Goal: Task Accomplishment & Management: Manage account settings

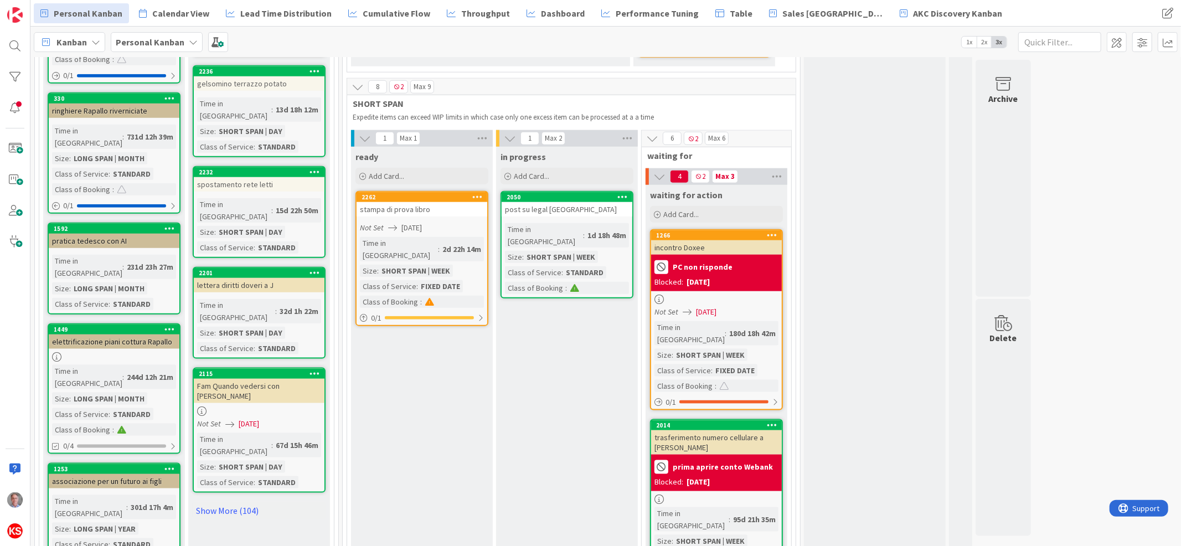
scroll to position [1055, 0]
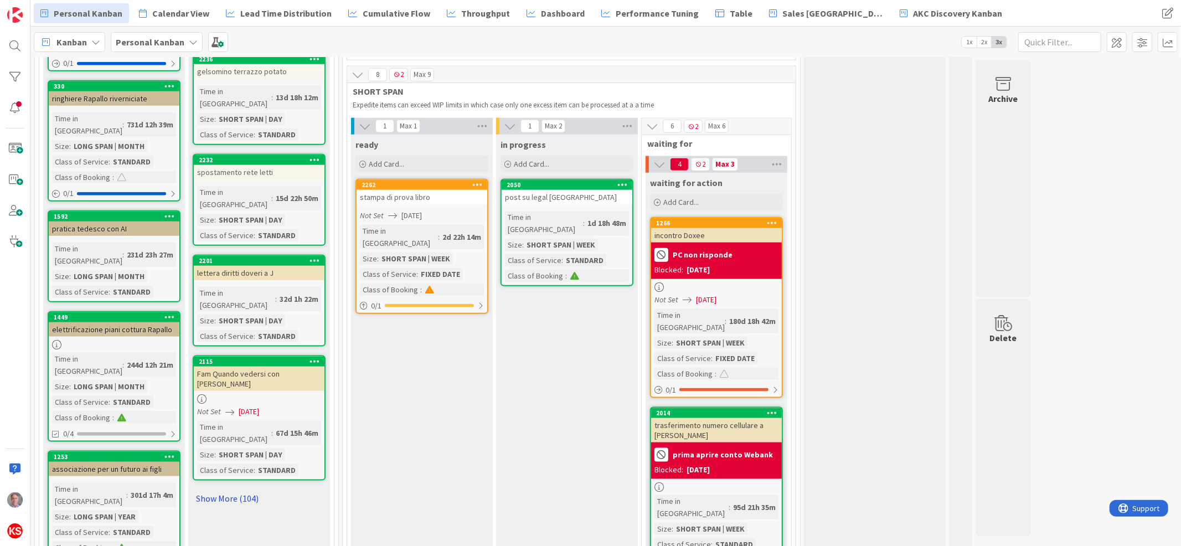
click at [240, 489] on link "Show More (104)" at bounding box center [259, 498] width 133 height 18
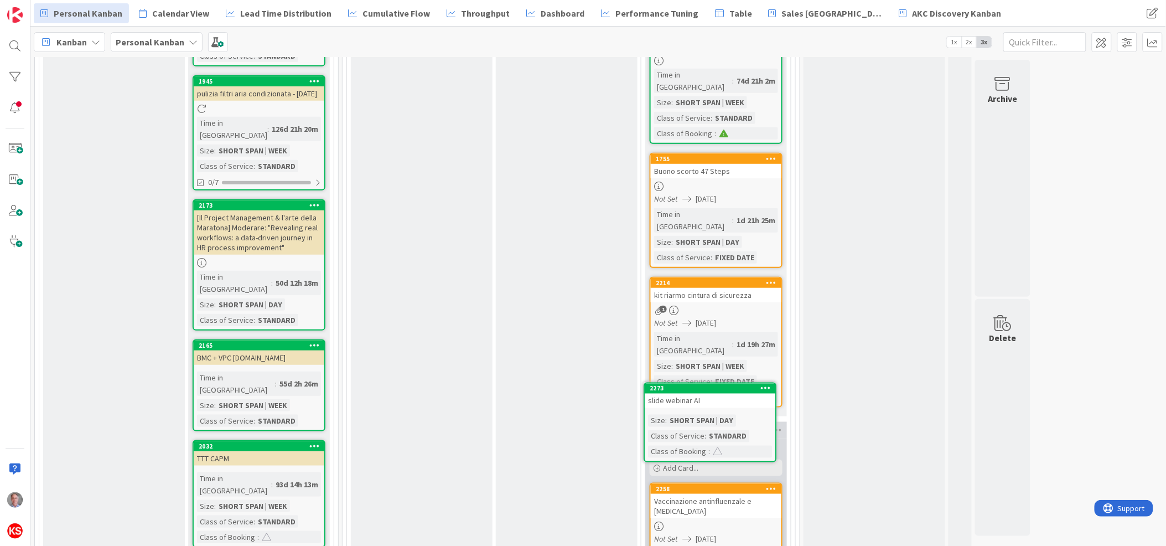
scroll to position [1725, 0]
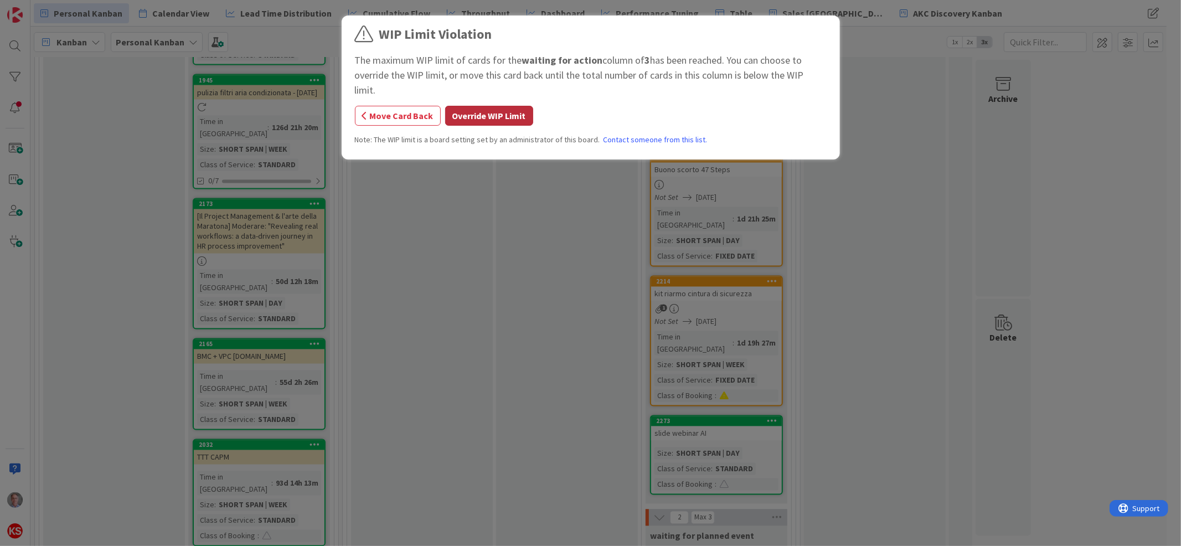
click at [513, 106] on button "Override WIP Limit" at bounding box center [489, 116] width 88 height 20
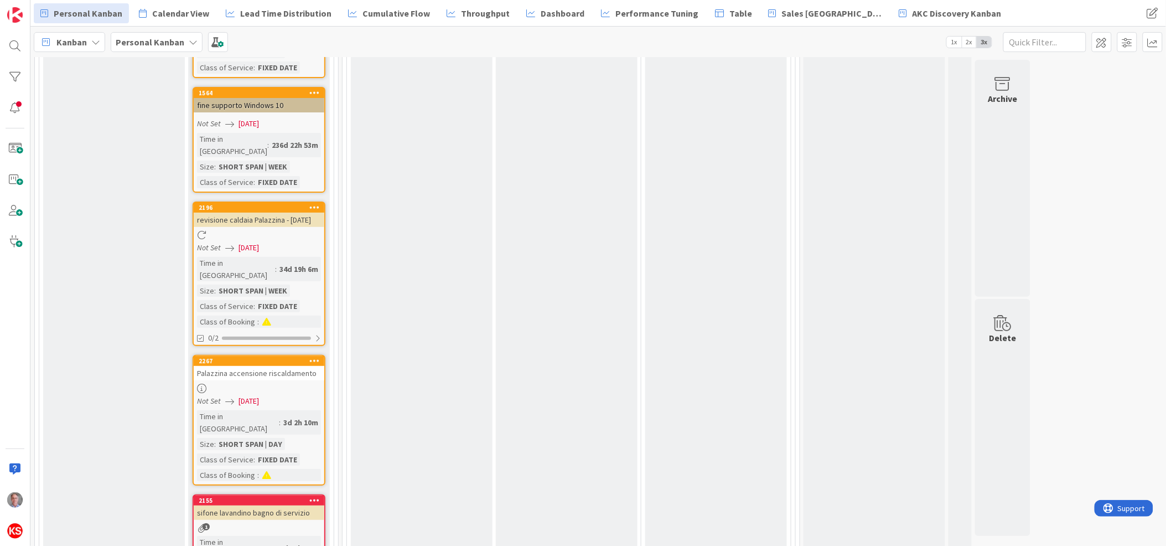
scroll to position [3050, 0]
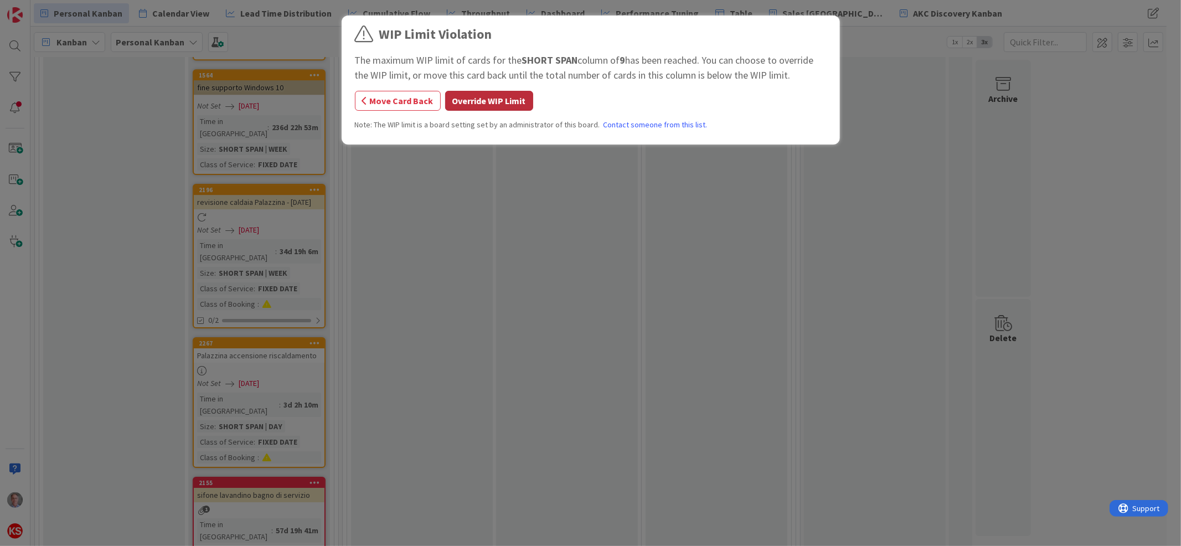
click at [498, 103] on button "Override WIP Limit" at bounding box center [489, 101] width 88 height 20
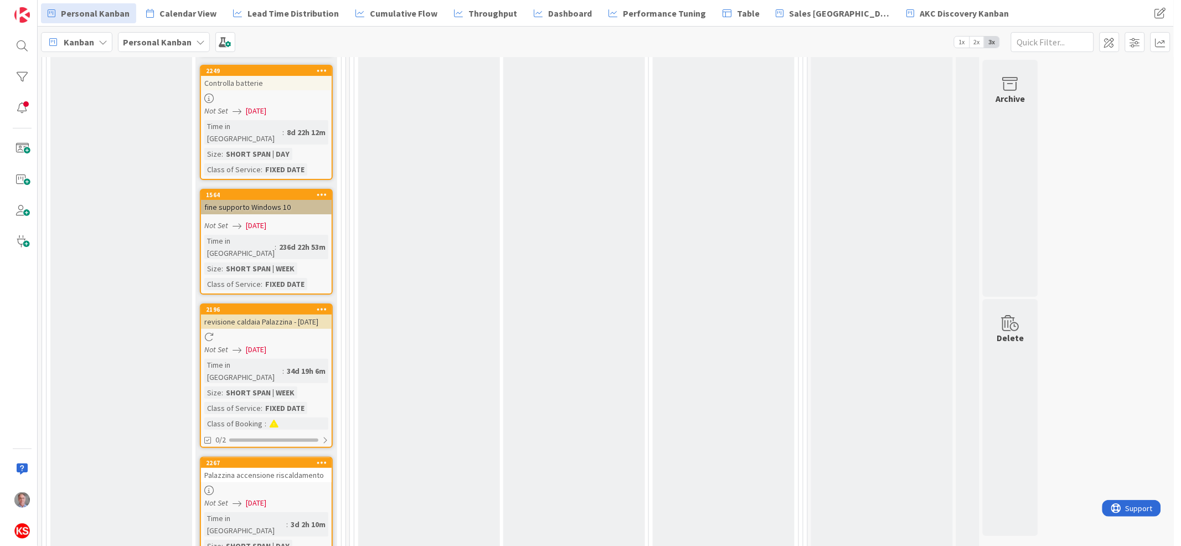
scroll to position [2896, 0]
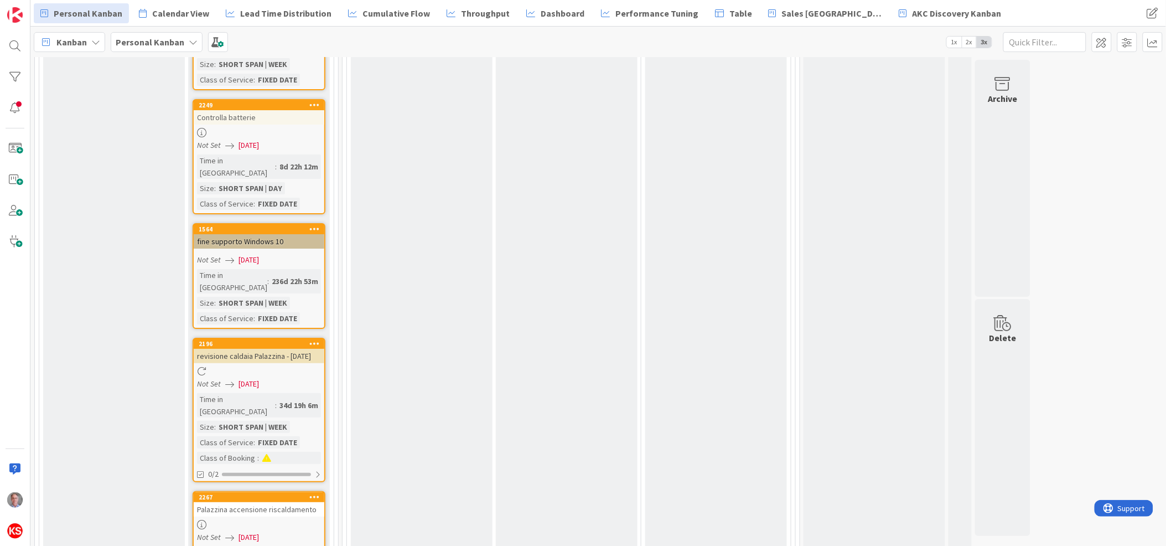
click at [287, 520] on div at bounding box center [259, 524] width 131 height 9
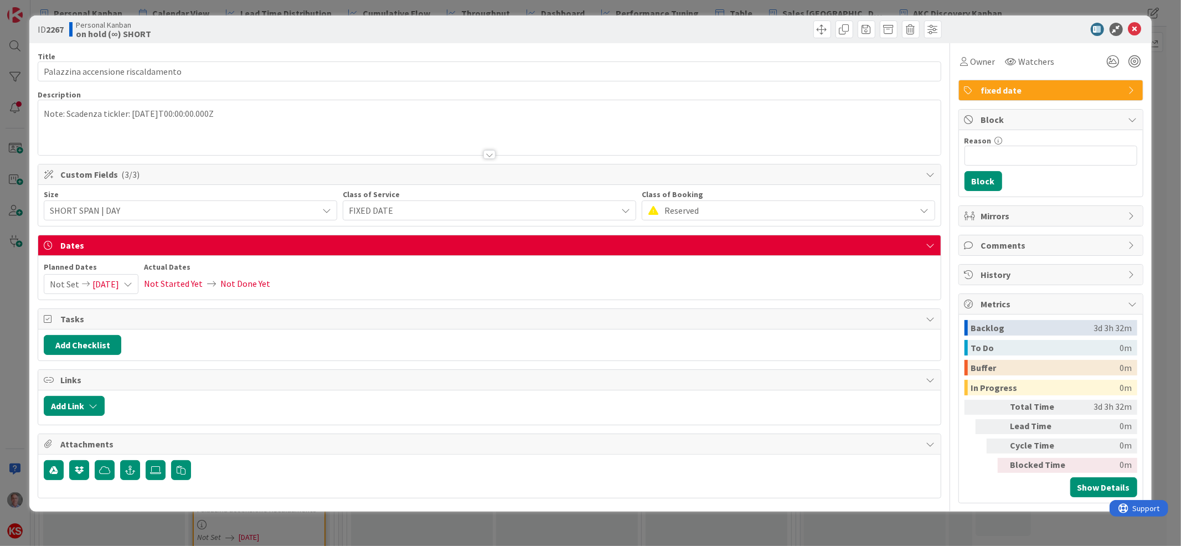
click at [132, 282] on icon at bounding box center [127, 283] width 9 height 9
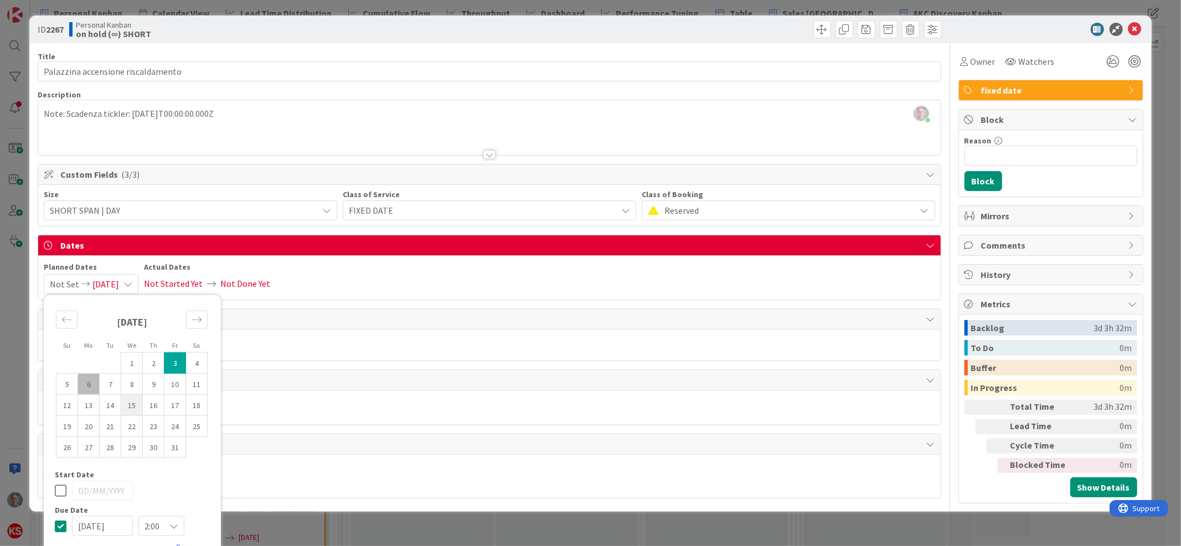
click at [129, 411] on td "15" at bounding box center [132, 404] width 22 height 21
type input "[DATE]"
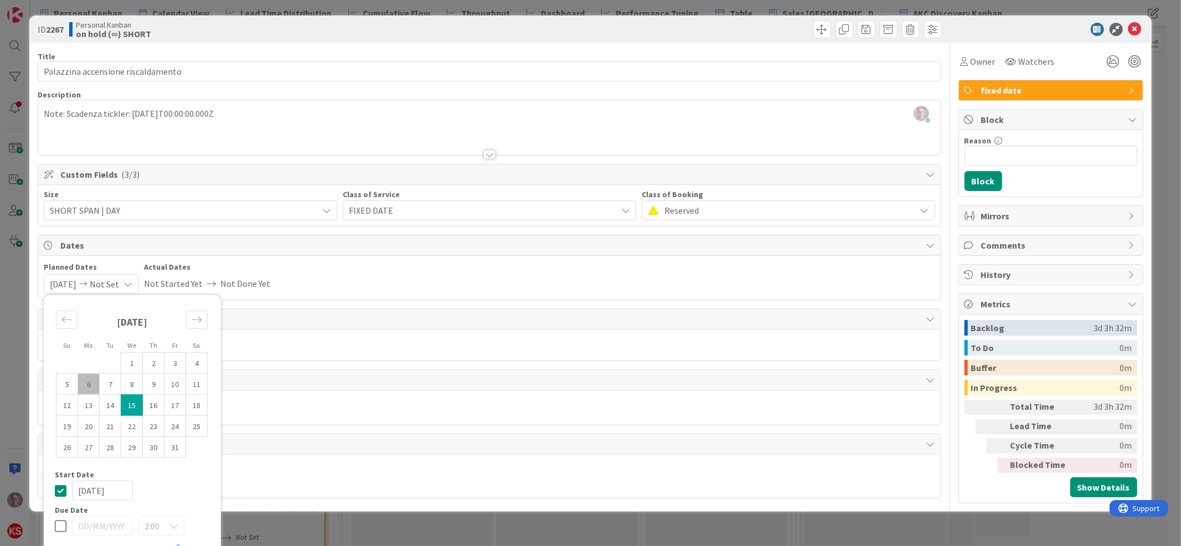
click at [58, 528] on icon at bounding box center [61, 525] width 12 height 13
type input "[DATE]"
click at [63, 489] on icon at bounding box center [61, 490] width 12 height 13
click at [128, 406] on td "15" at bounding box center [132, 404] width 22 height 21
type input "[DATE]"
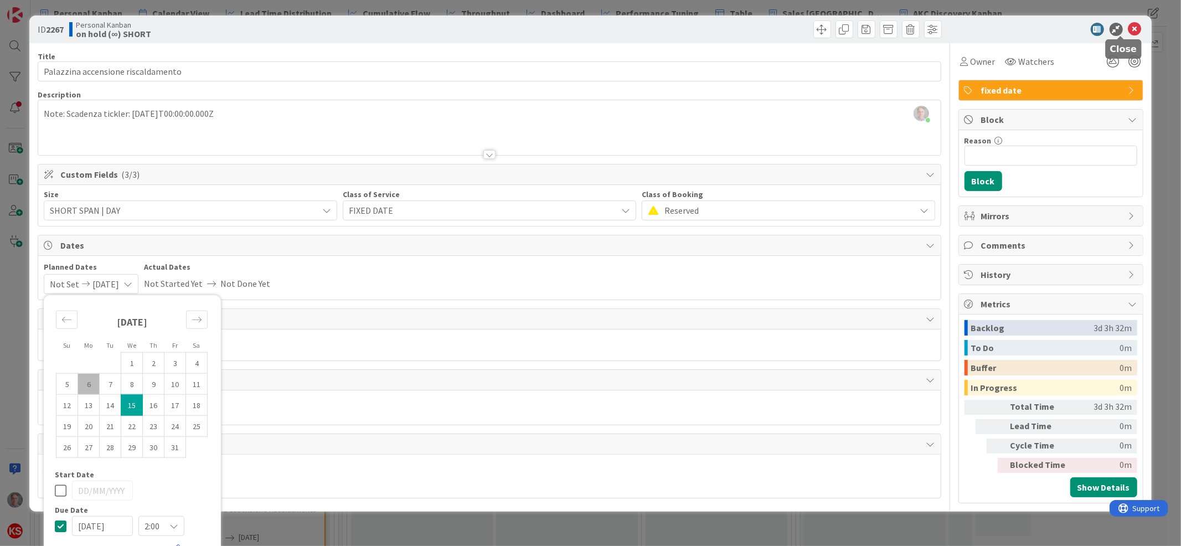
click at [1128, 27] on icon at bounding box center [1134, 29] width 13 height 13
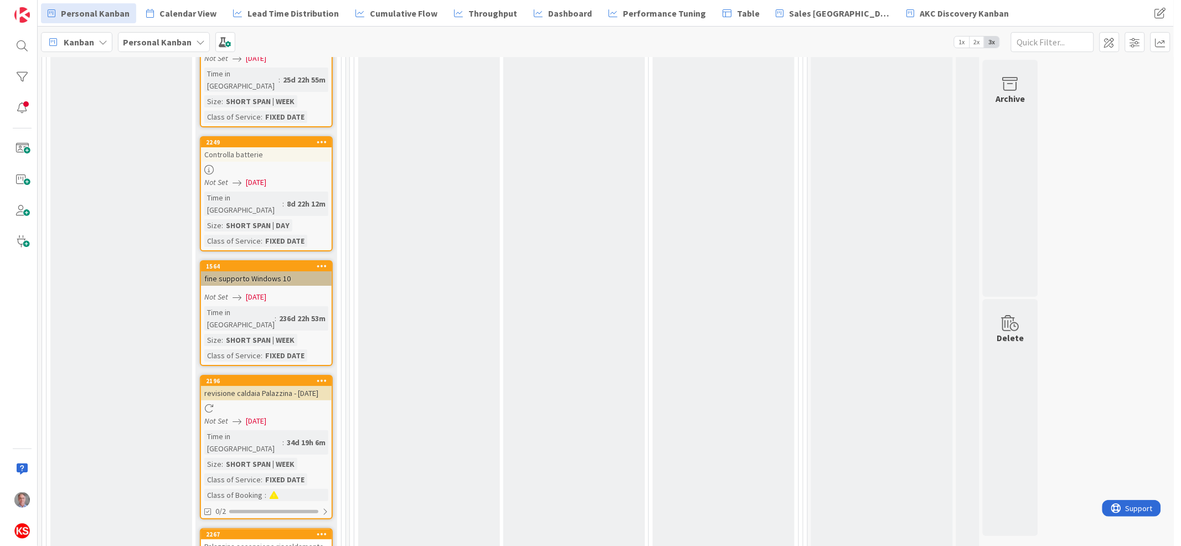
scroll to position [2835, 0]
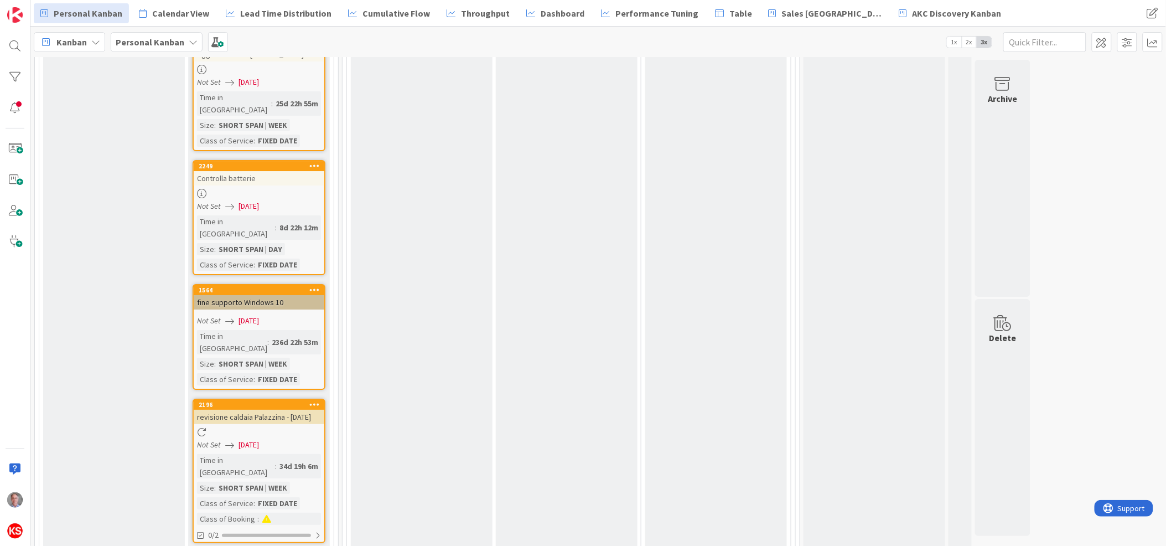
click at [296, 439] on div "Not Set [DATE]" at bounding box center [260, 445] width 127 height 12
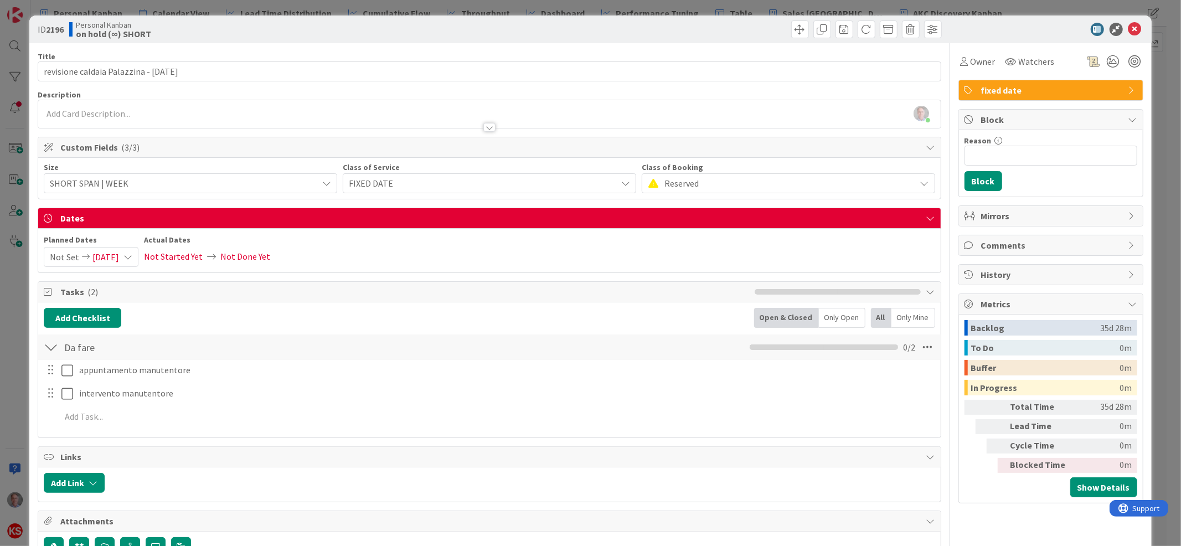
click at [132, 258] on icon at bounding box center [127, 256] width 9 height 9
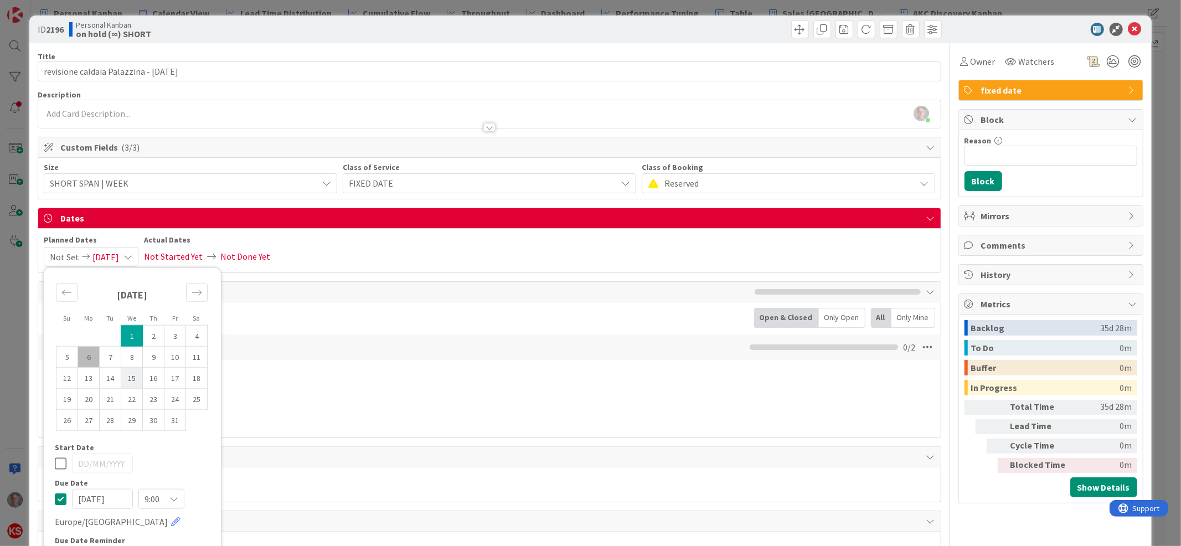
click at [126, 382] on td "15" at bounding box center [132, 377] width 22 height 21
type input "[DATE]"
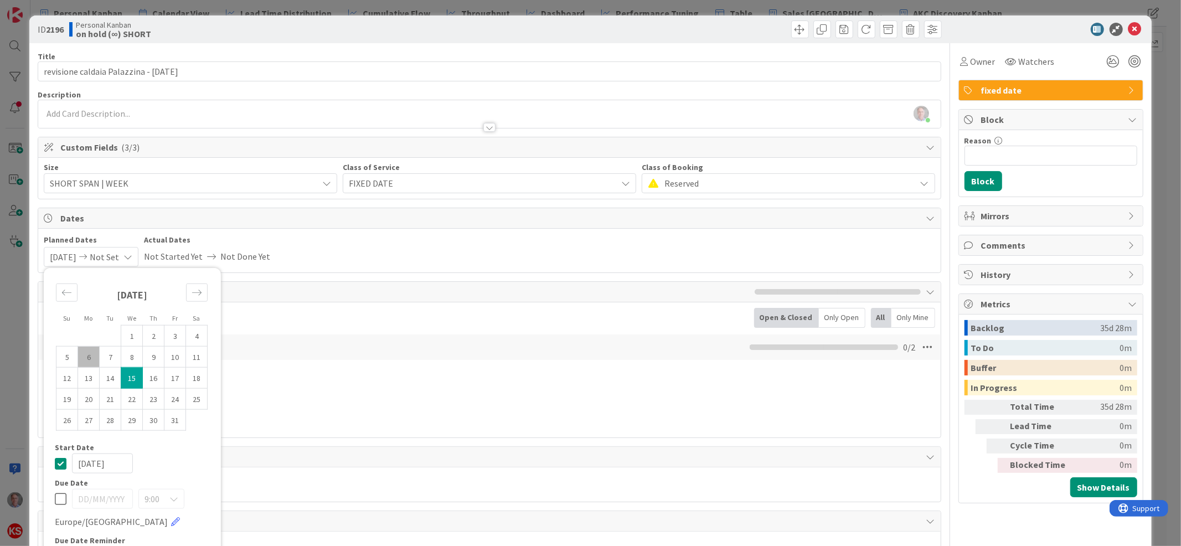
click at [59, 466] on icon at bounding box center [61, 463] width 12 height 13
click at [59, 502] on icon at bounding box center [61, 498] width 12 height 13
click at [131, 380] on td "15" at bounding box center [132, 377] width 22 height 21
type input "[DATE]"
click at [1128, 30] on icon at bounding box center [1134, 29] width 13 height 13
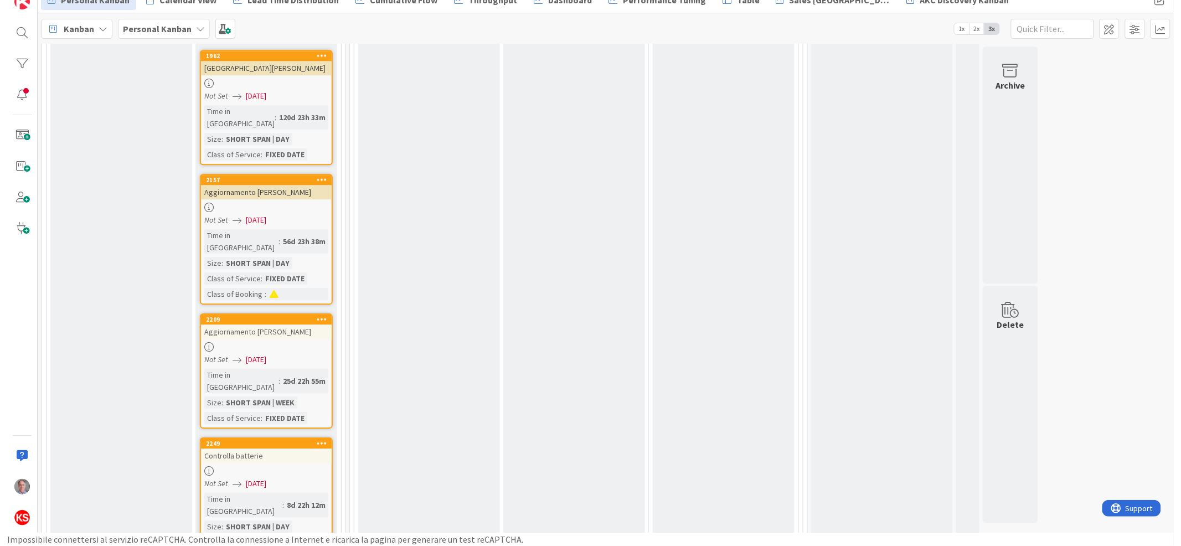
scroll to position [2561, 0]
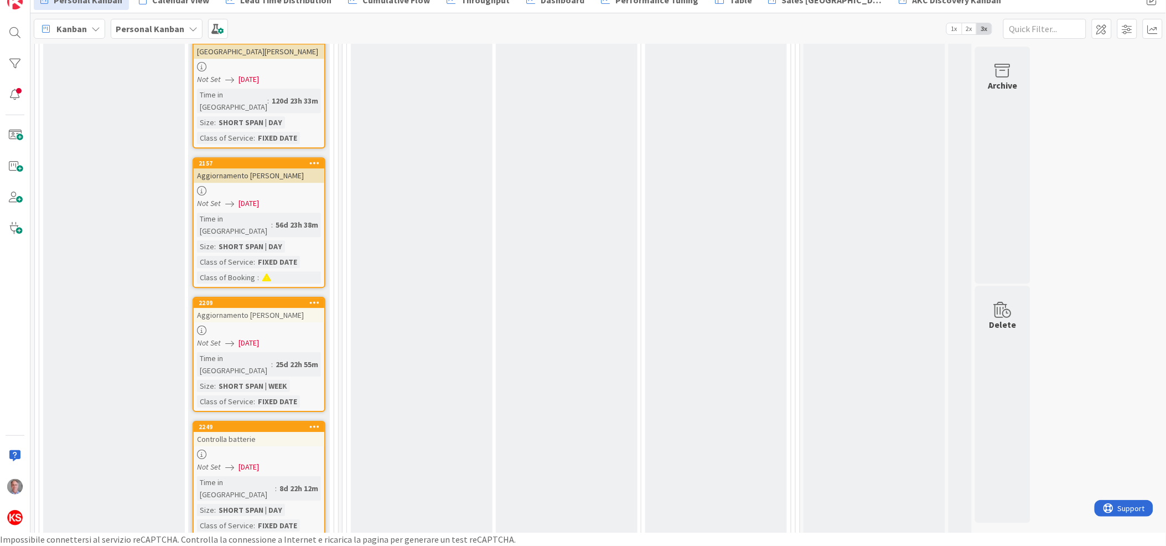
click at [240, 461] on span "[DATE]" at bounding box center [249, 467] width 20 height 12
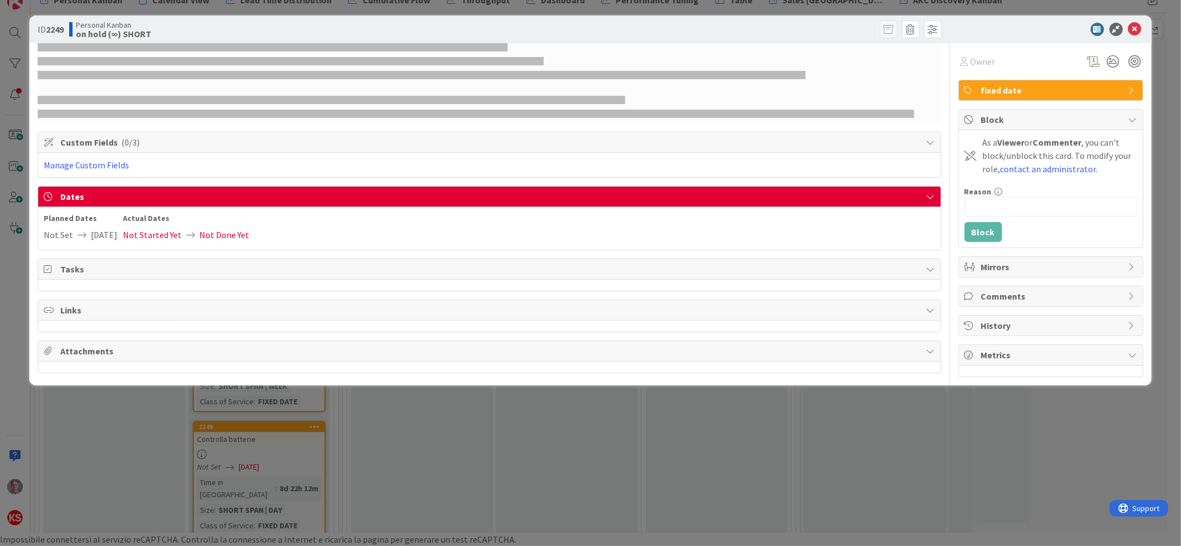
drag, startPoint x: 240, startPoint y: 172, endPoint x: 370, endPoint y: 180, distance: 129.8
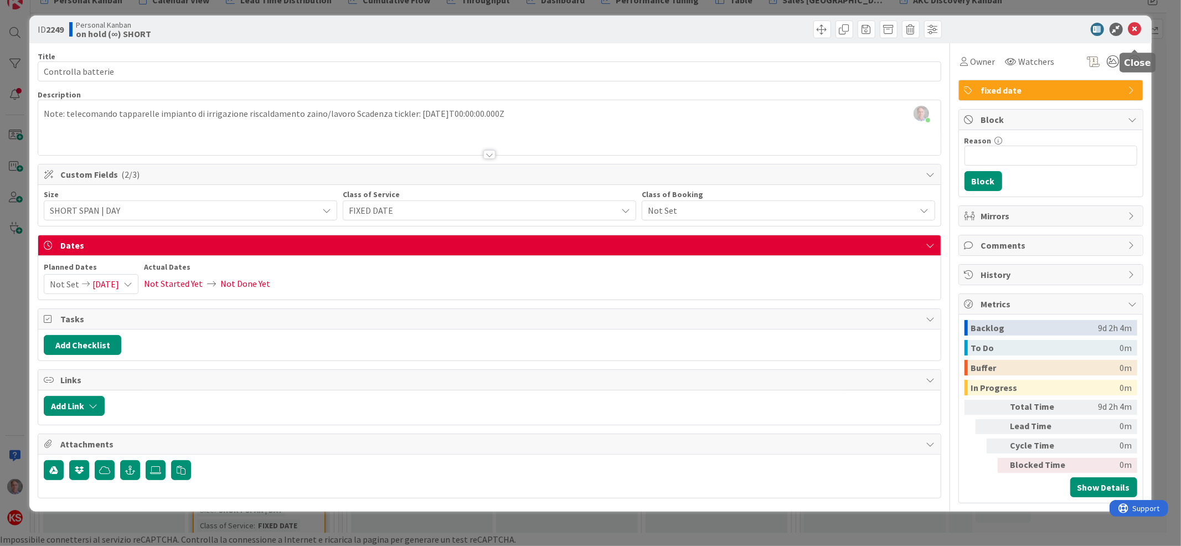
click at [1137, 28] on icon at bounding box center [1134, 29] width 13 height 13
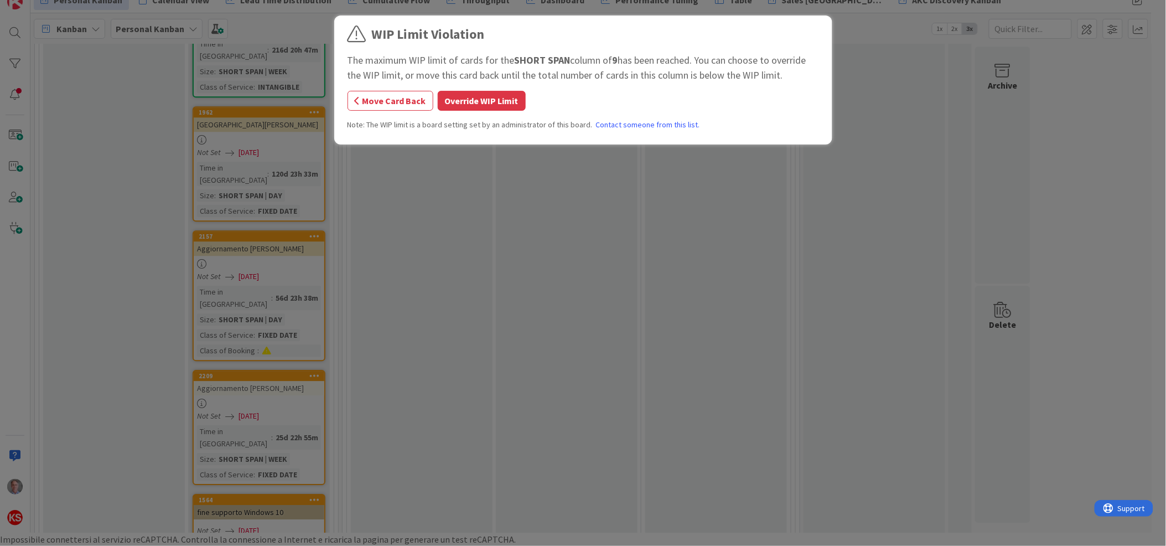
scroll to position [2470, 0]
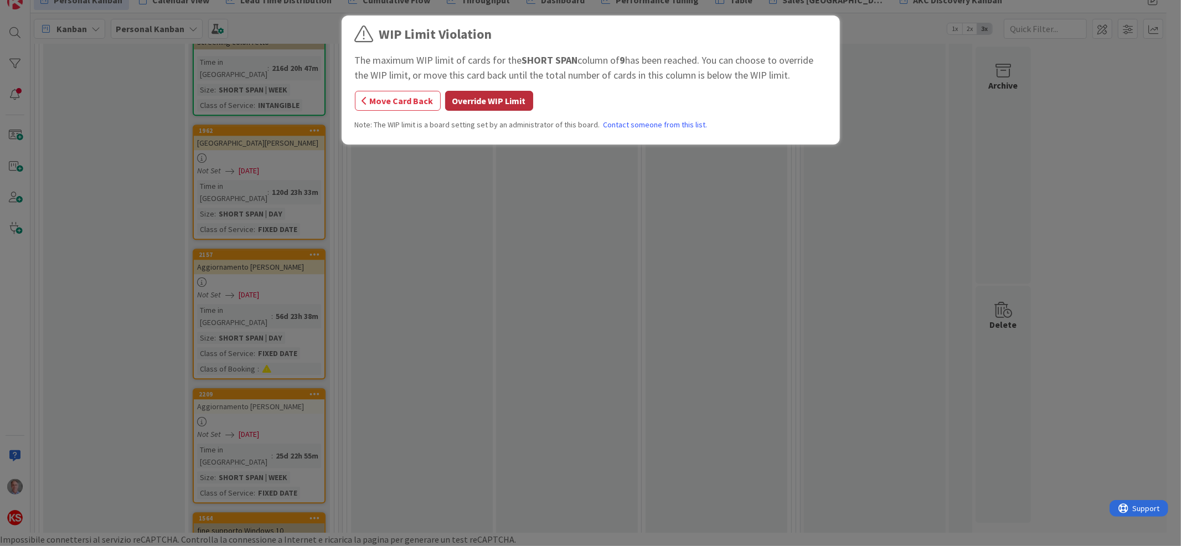
click at [503, 97] on button "Override WIP Limit" at bounding box center [489, 101] width 88 height 20
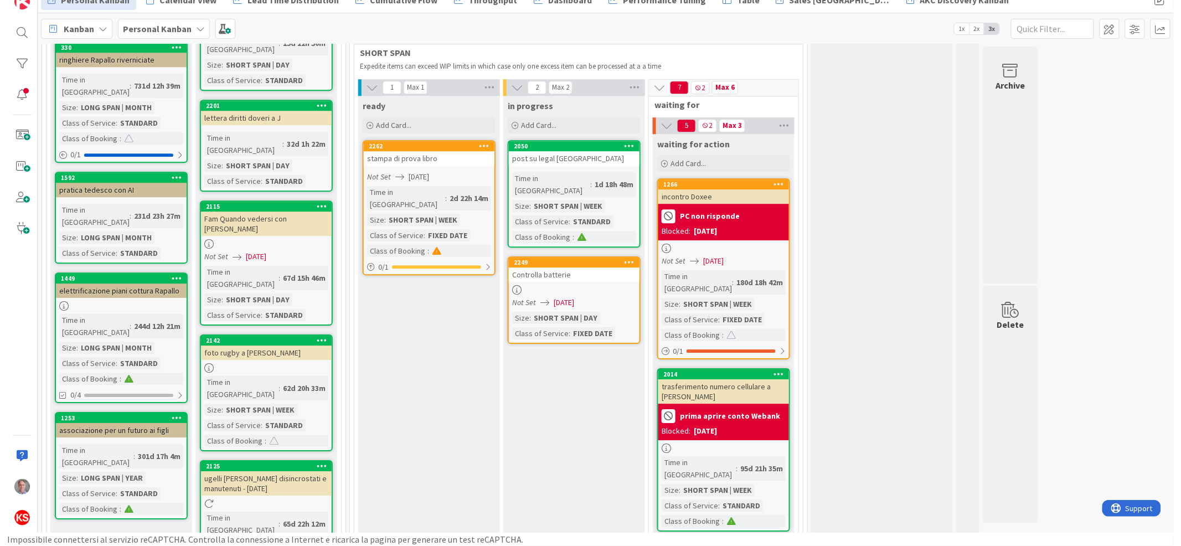
scroll to position [1044, 0]
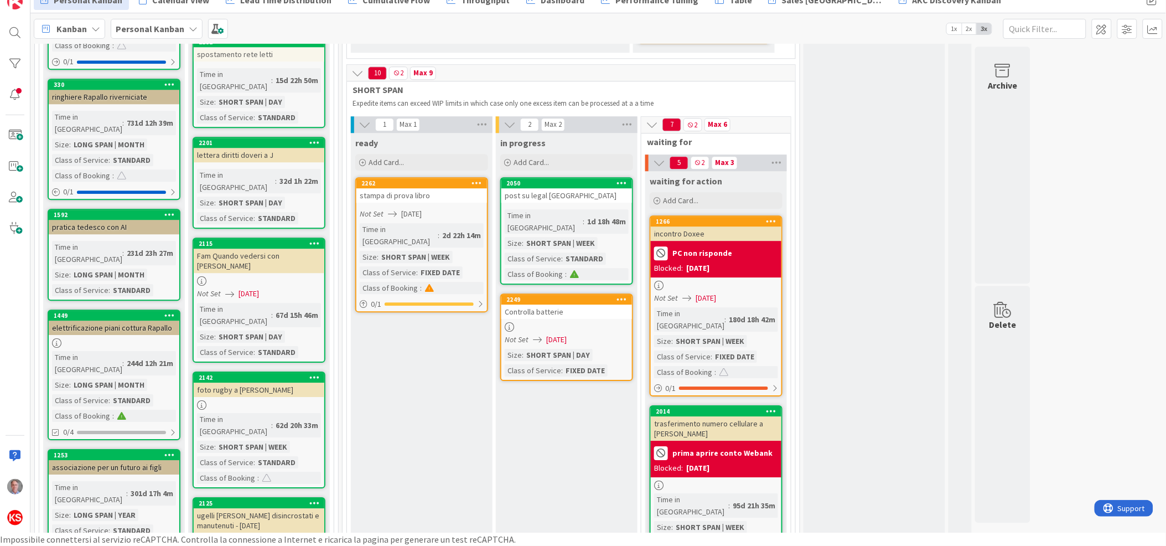
click at [547, 322] on div at bounding box center [566, 326] width 131 height 9
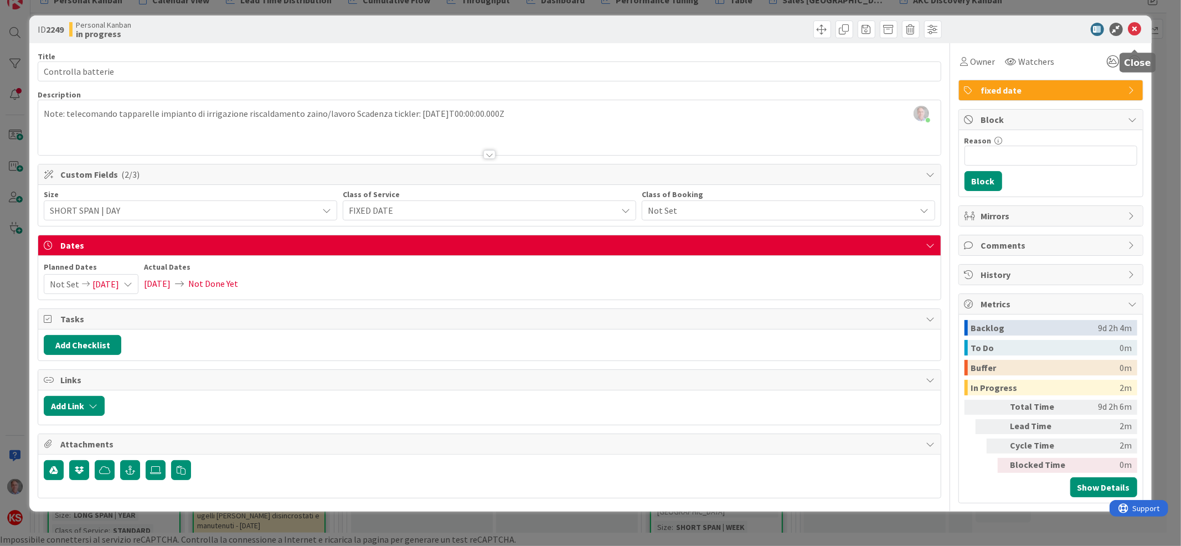
click at [1131, 27] on icon at bounding box center [1134, 29] width 13 height 13
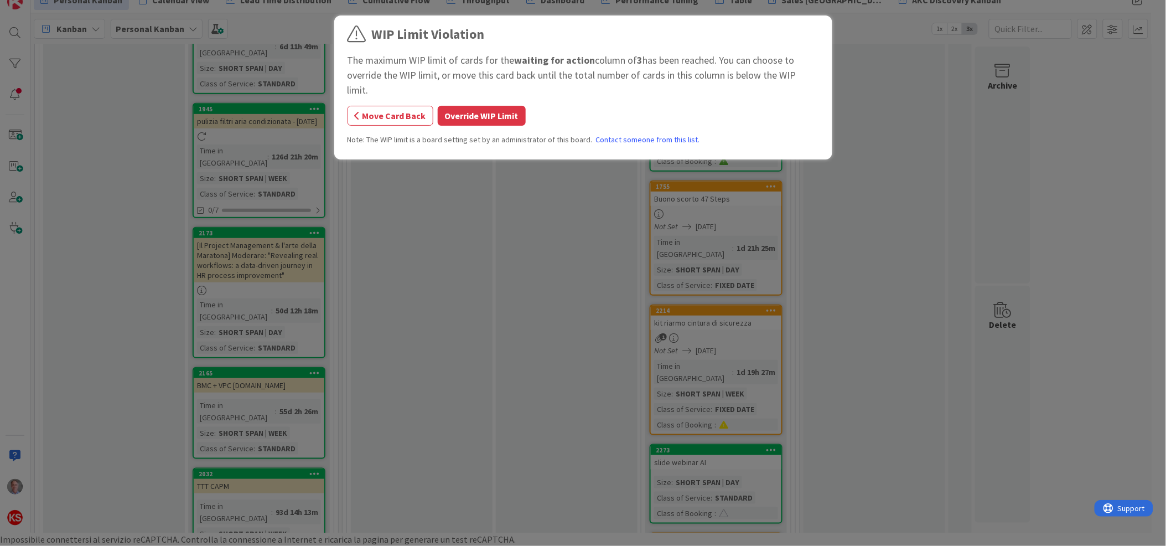
scroll to position [1683, 0]
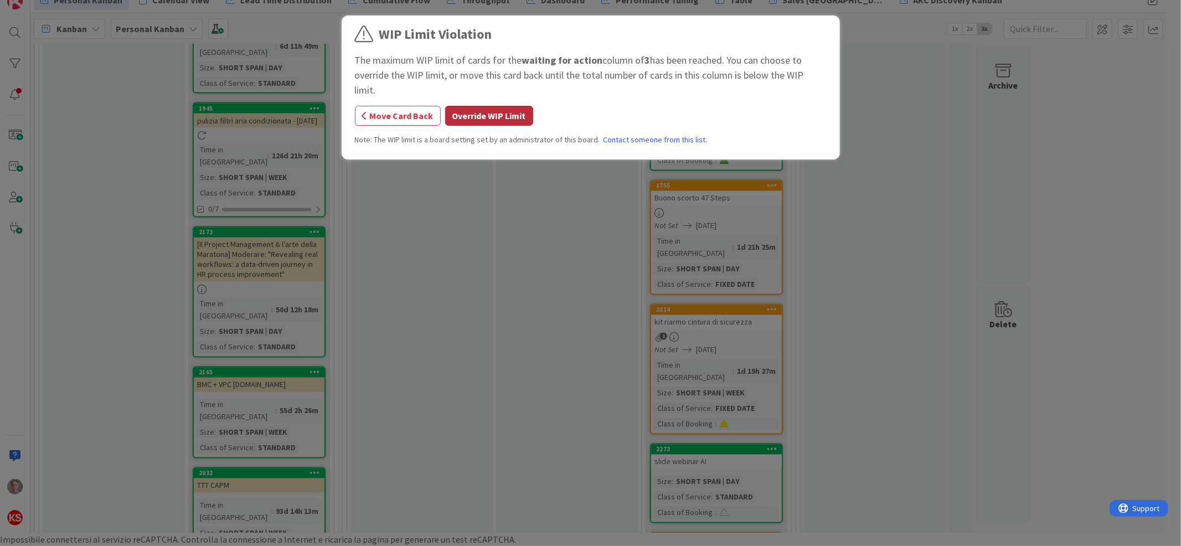
click at [492, 106] on button "Override WIP Limit" at bounding box center [489, 116] width 88 height 20
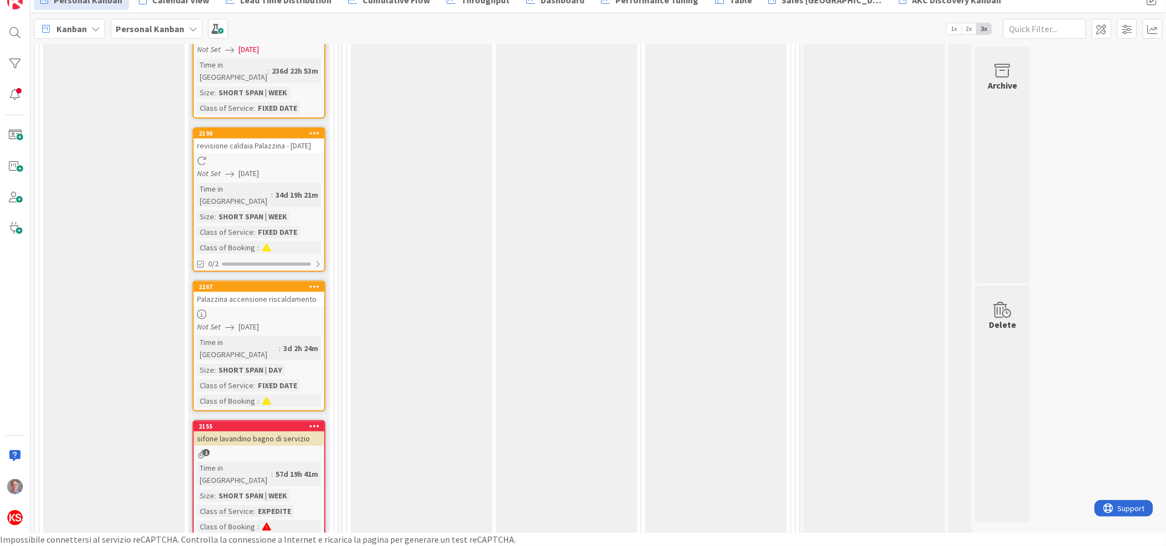
scroll to position [2986, 0]
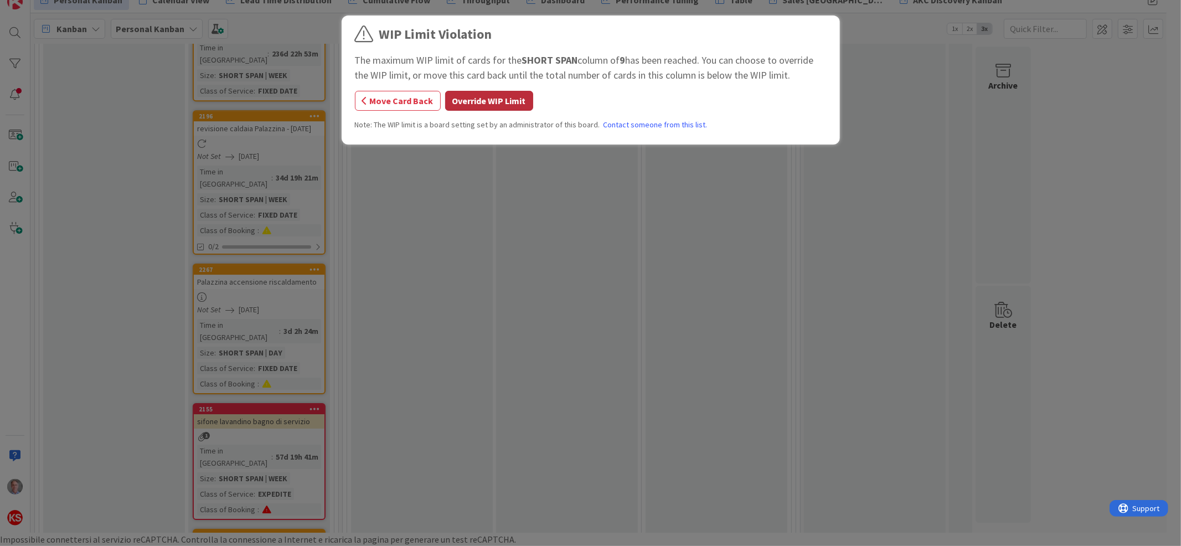
click at [500, 104] on button "Override WIP Limit" at bounding box center [489, 101] width 88 height 20
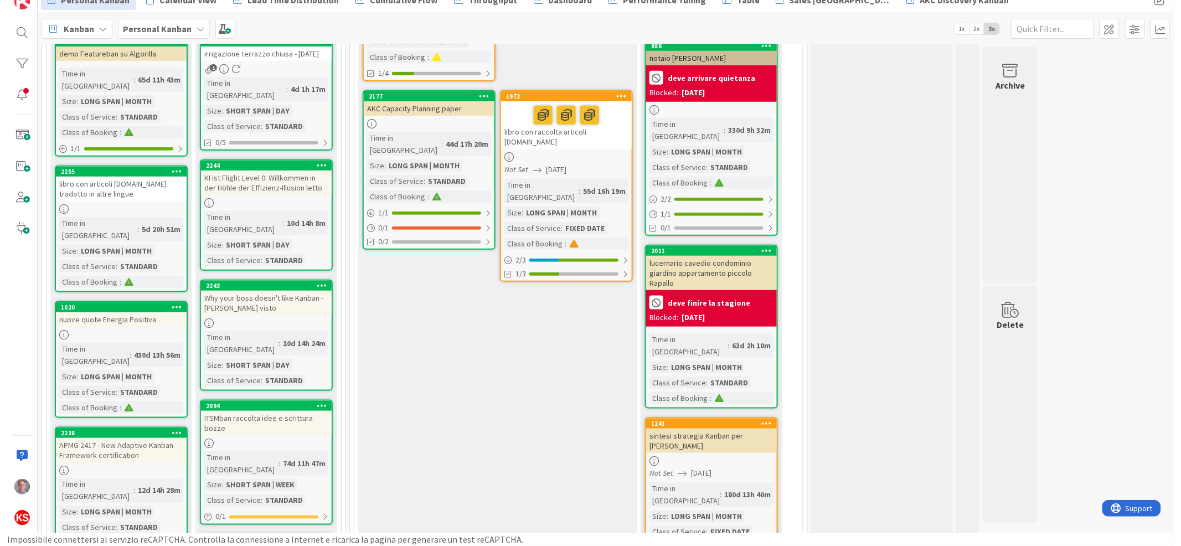
scroll to position [354, 0]
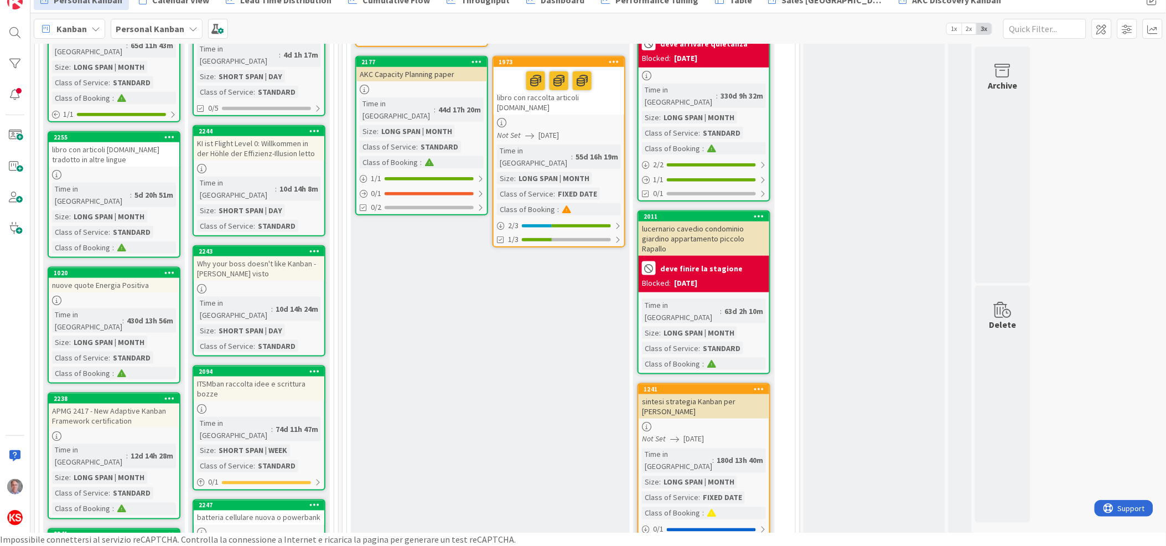
click at [245, 528] on div at bounding box center [259, 532] width 131 height 9
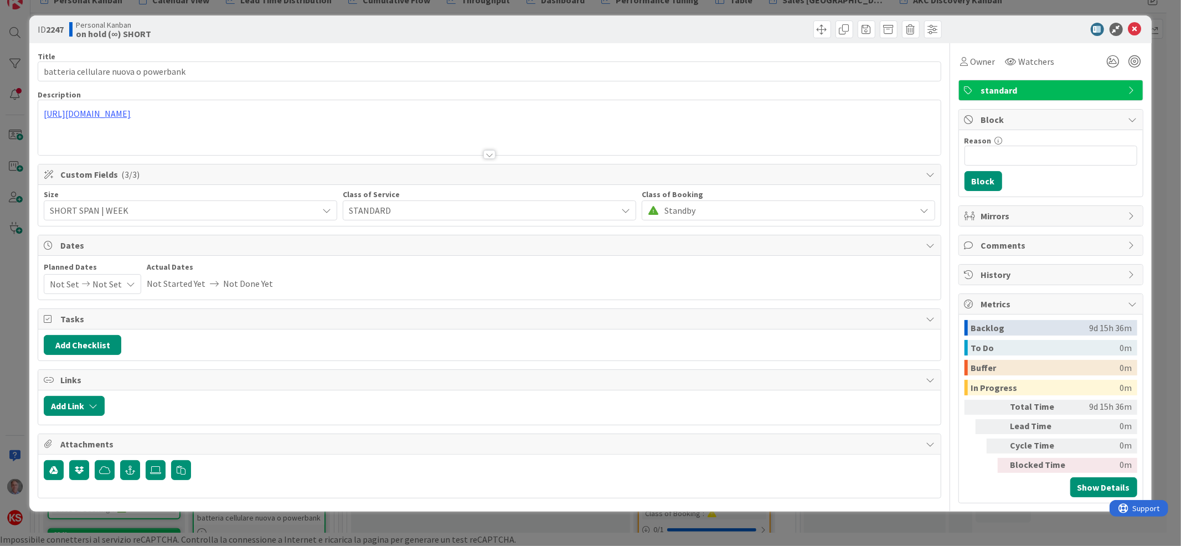
click at [1012, 95] on span "standard" at bounding box center [1052, 90] width 142 height 13
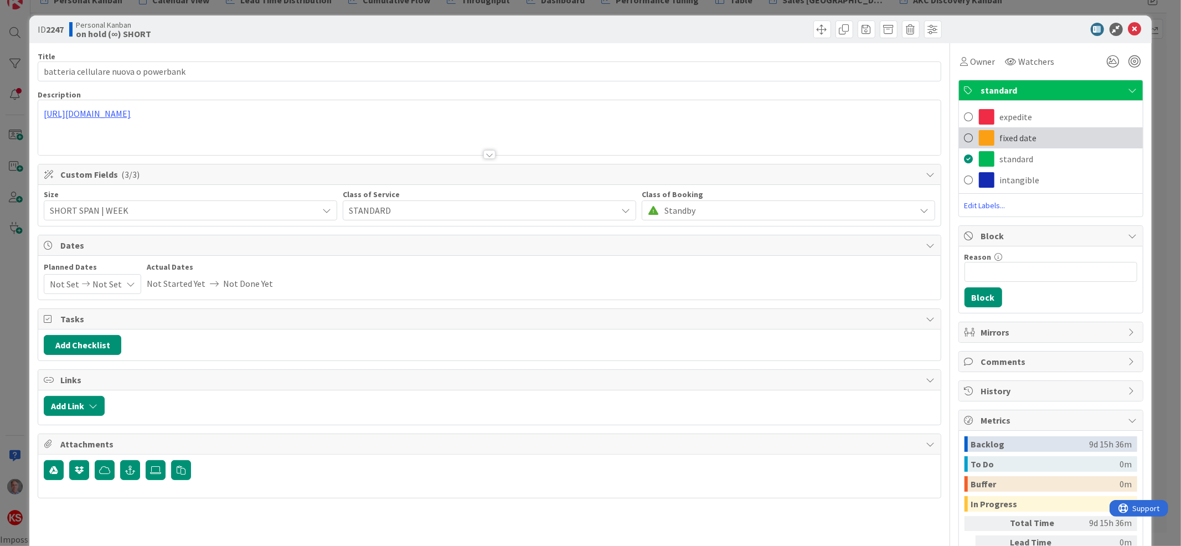
click at [1000, 137] on span "fixed date" at bounding box center [1018, 137] width 37 height 13
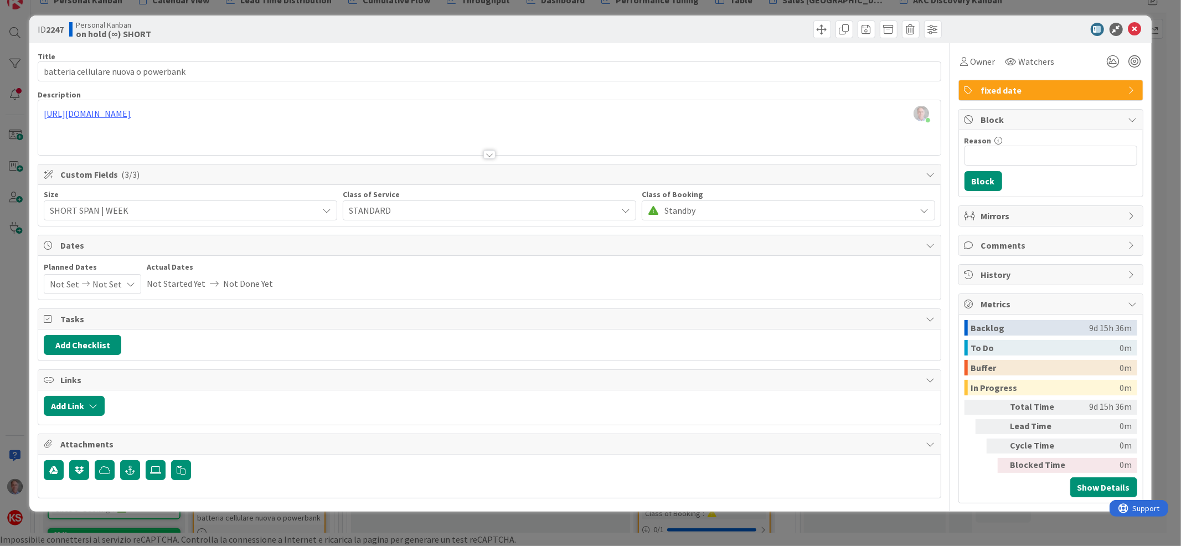
click at [367, 213] on span "STANDARD" at bounding box center [480, 210] width 262 height 15
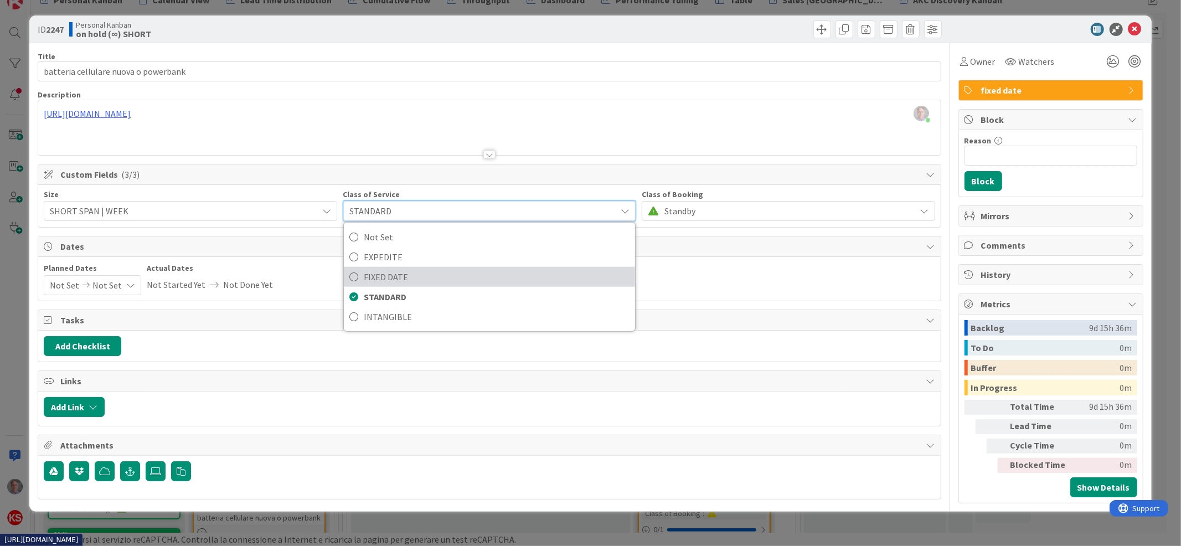
click at [369, 273] on span "FIXED DATE" at bounding box center [497, 276] width 266 height 17
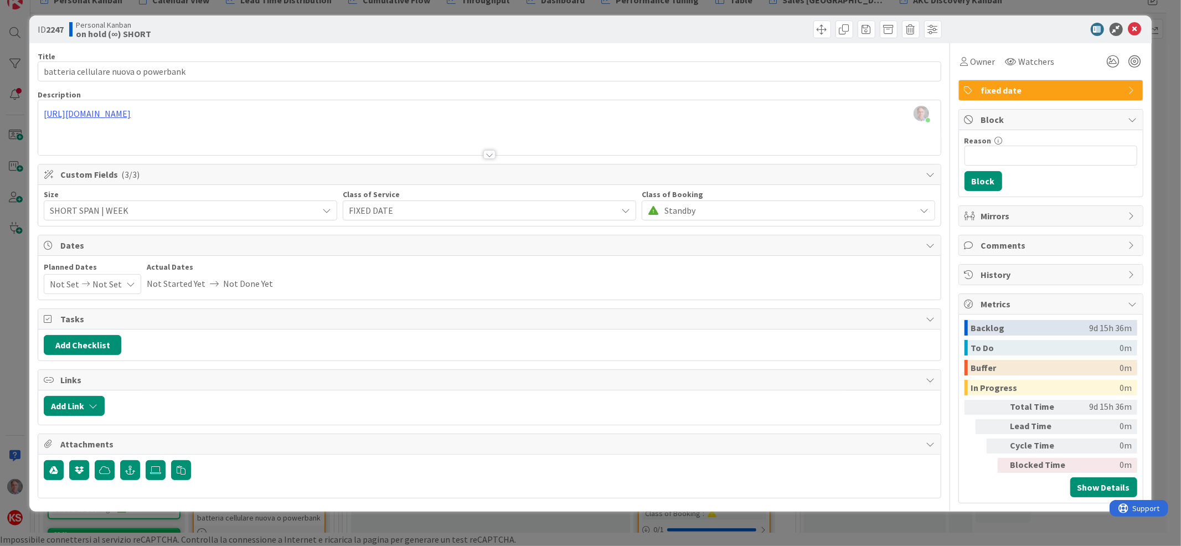
click at [131, 282] on icon at bounding box center [130, 283] width 9 height 9
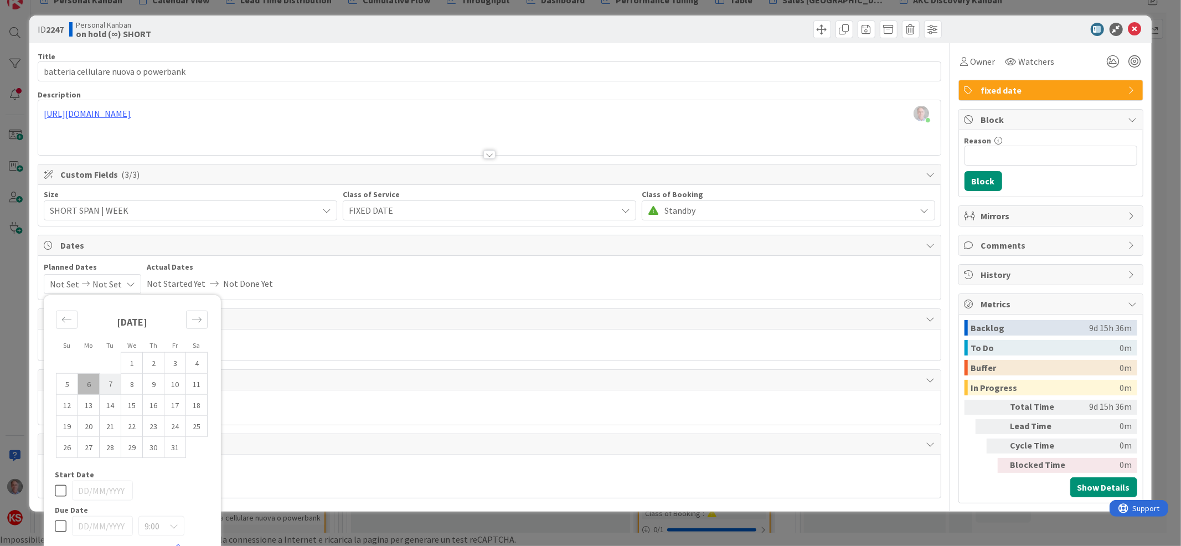
click at [112, 385] on td "7" at bounding box center [111, 383] width 22 height 21
type input "[DATE]"
click at [62, 529] on icon at bounding box center [61, 525] width 12 height 13
type input "[DATE]"
click at [1128, 29] on icon at bounding box center [1134, 29] width 13 height 13
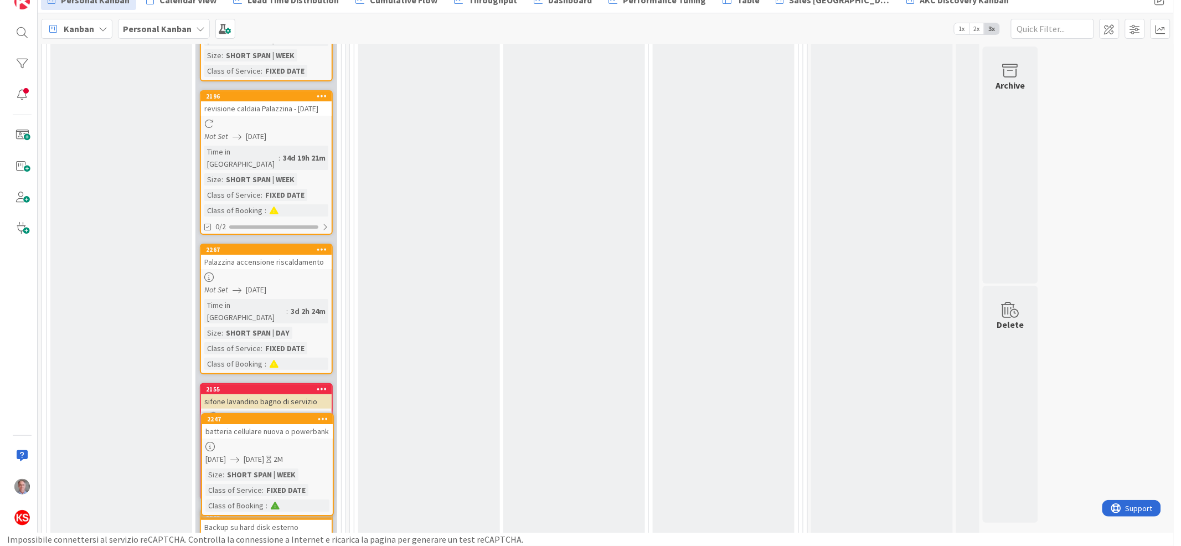
scroll to position [2895, 0]
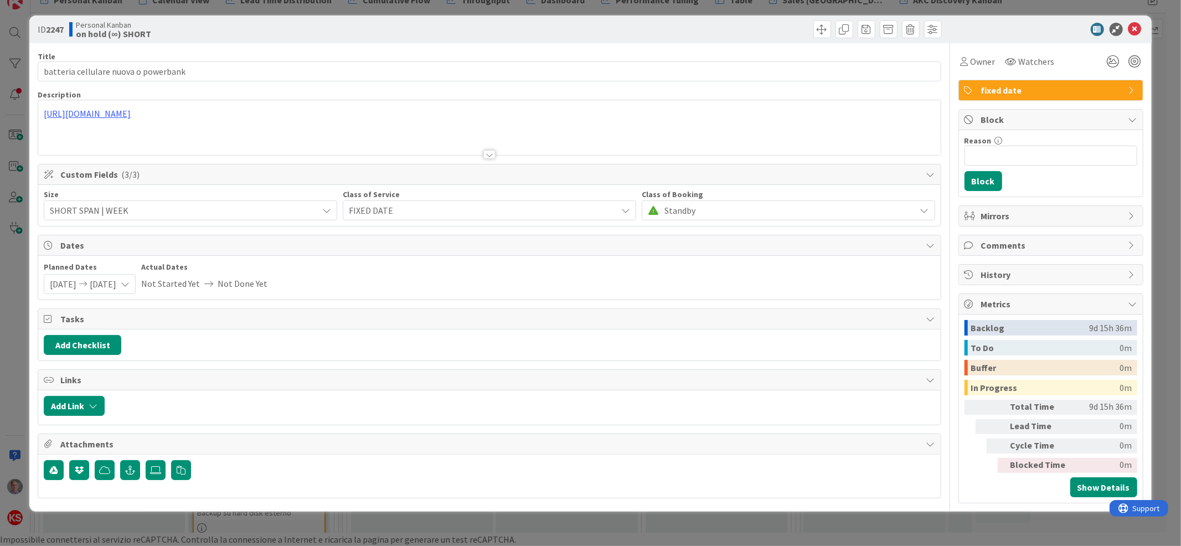
click at [102, 288] on div "[DATE] [DATE]" at bounding box center [90, 284] width 92 height 20
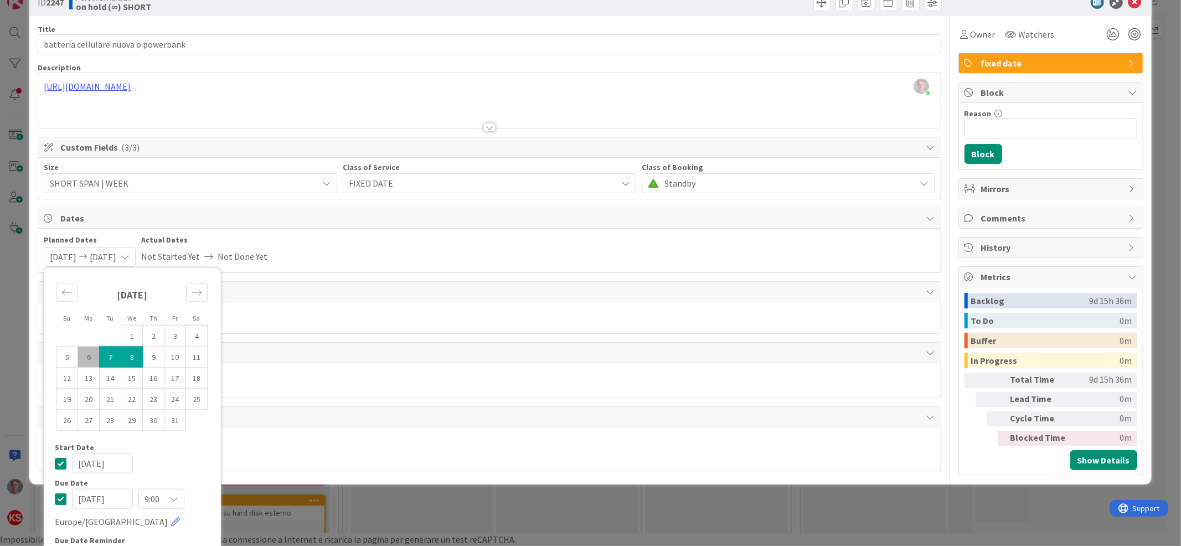
scroll to position [60, 0]
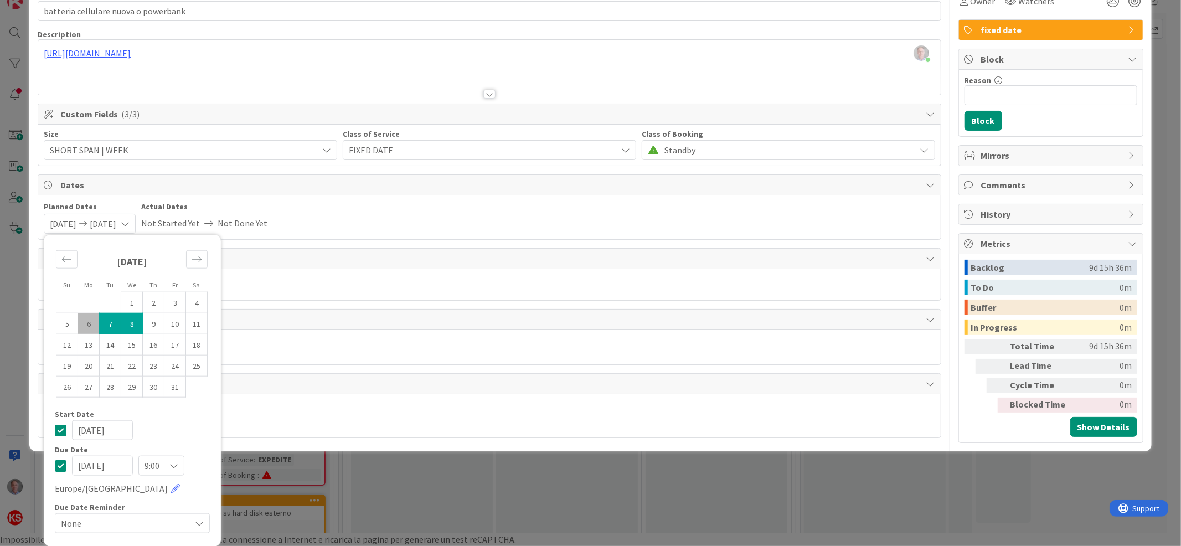
click at [301, 277] on div "Add Checklist" at bounding box center [489, 285] width 891 height 20
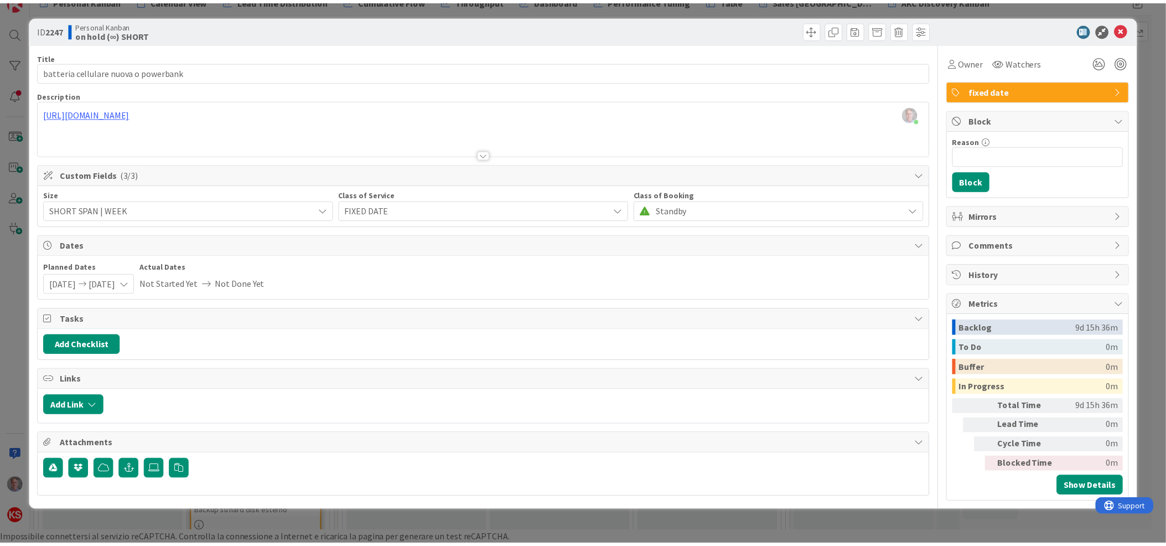
scroll to position [0, 0]
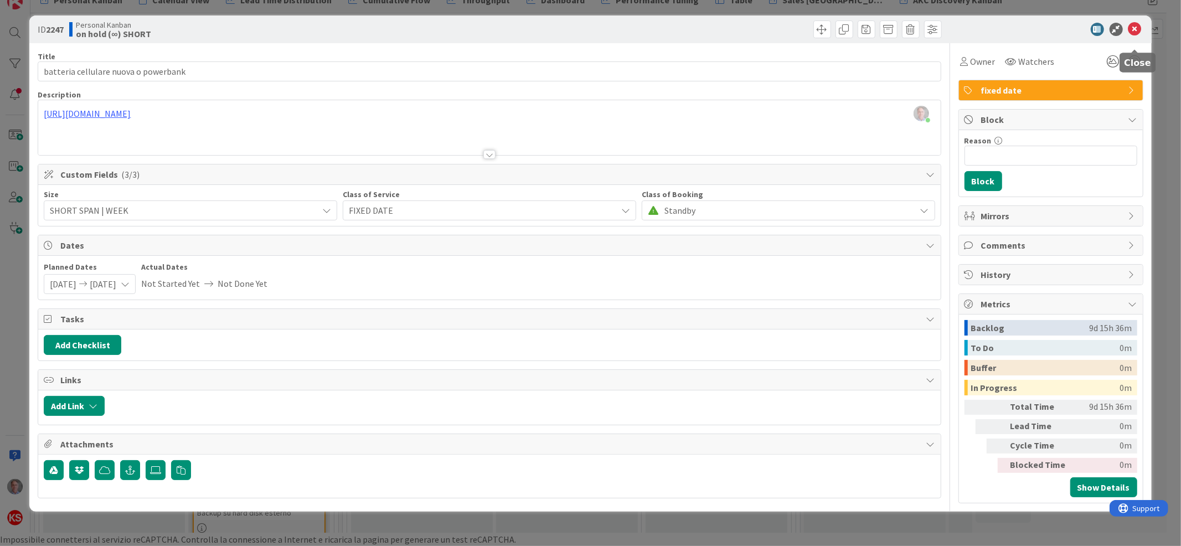
click at [1134, 29] on icon at bounding box center [1134, 29] width 13 height 13
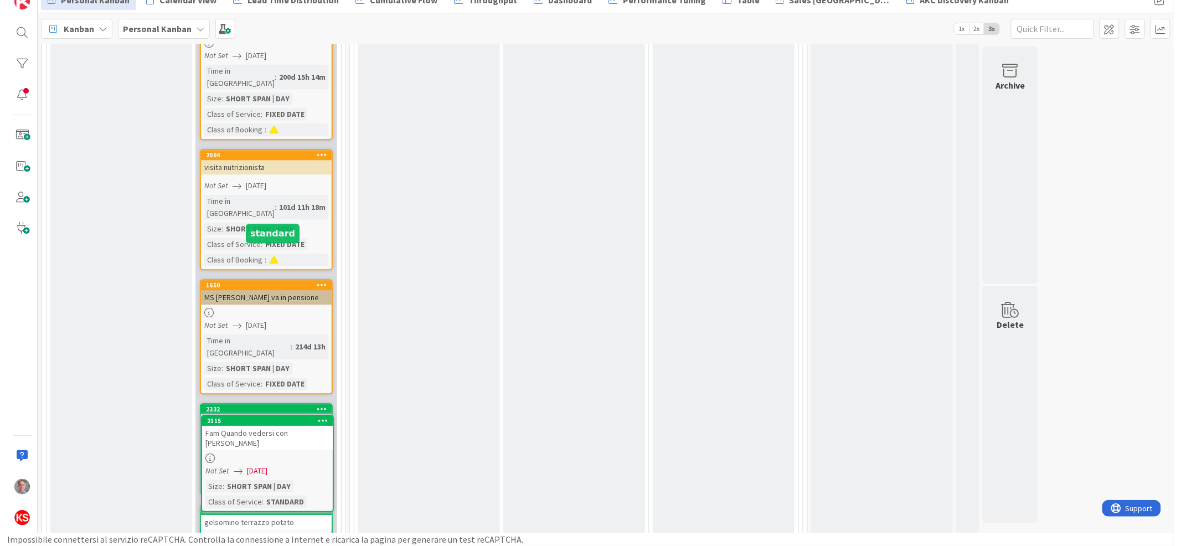
scroll to position [5459, 0]
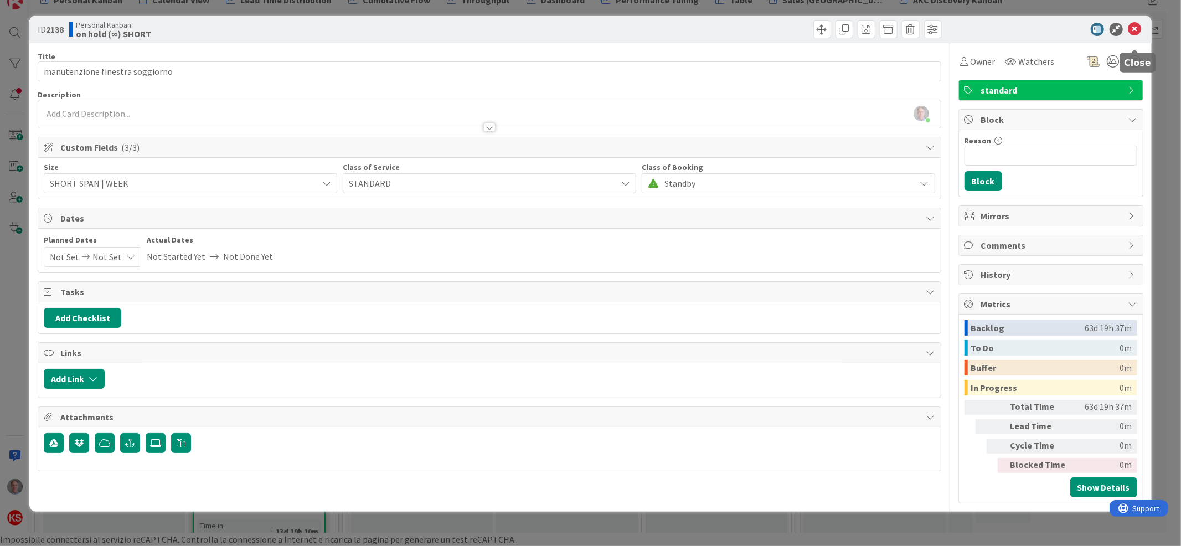
click at [1137, 29] on icon at bounding box center [1134, 29] width 13 height 13
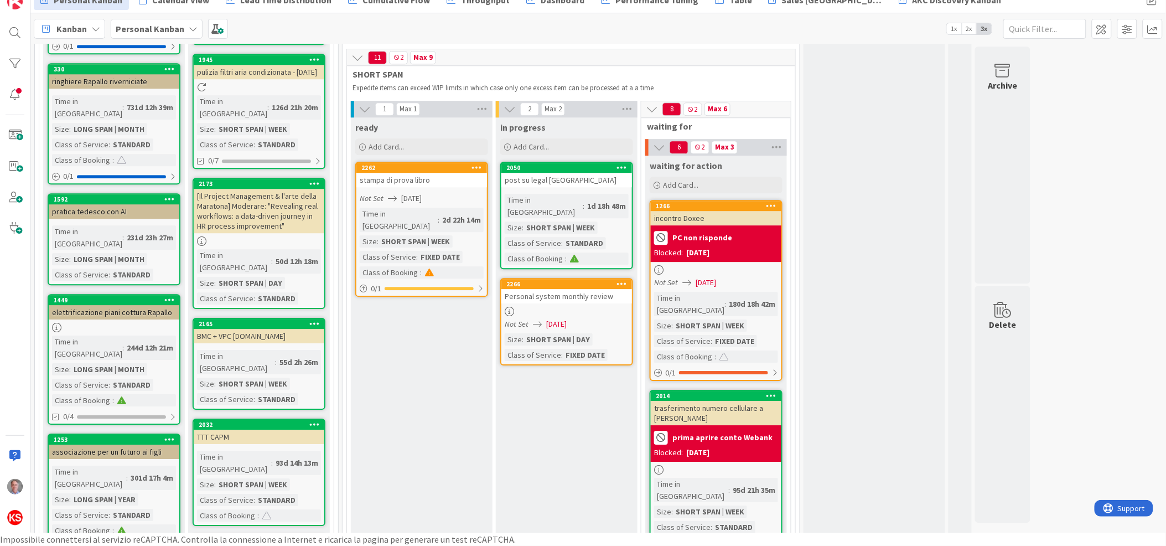
scroll to position [1076, 0]
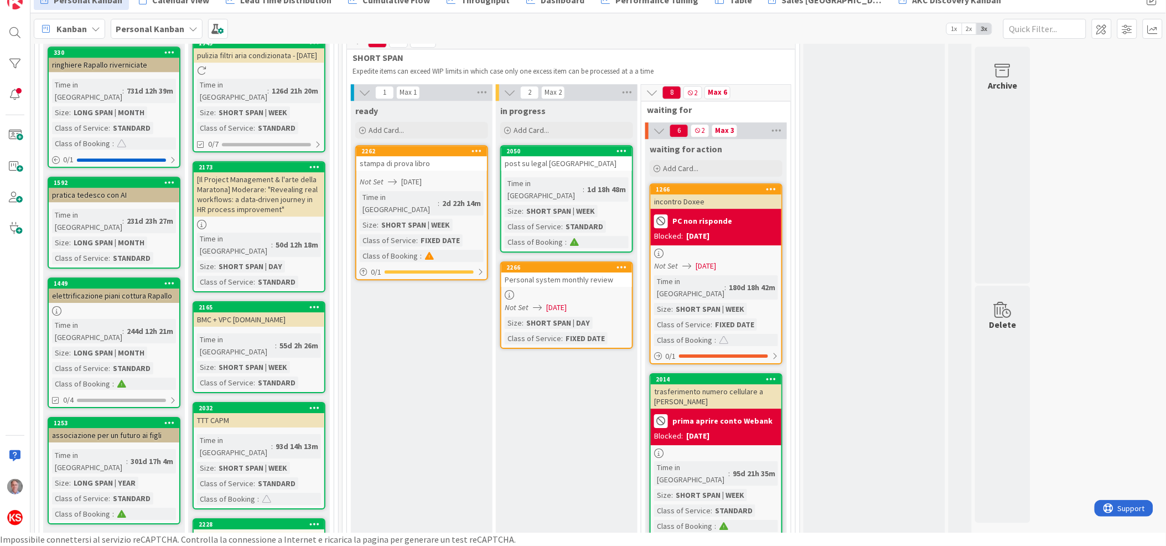
click at [312, 163] on icon at bounding box center [314, 167] width 11 height 8
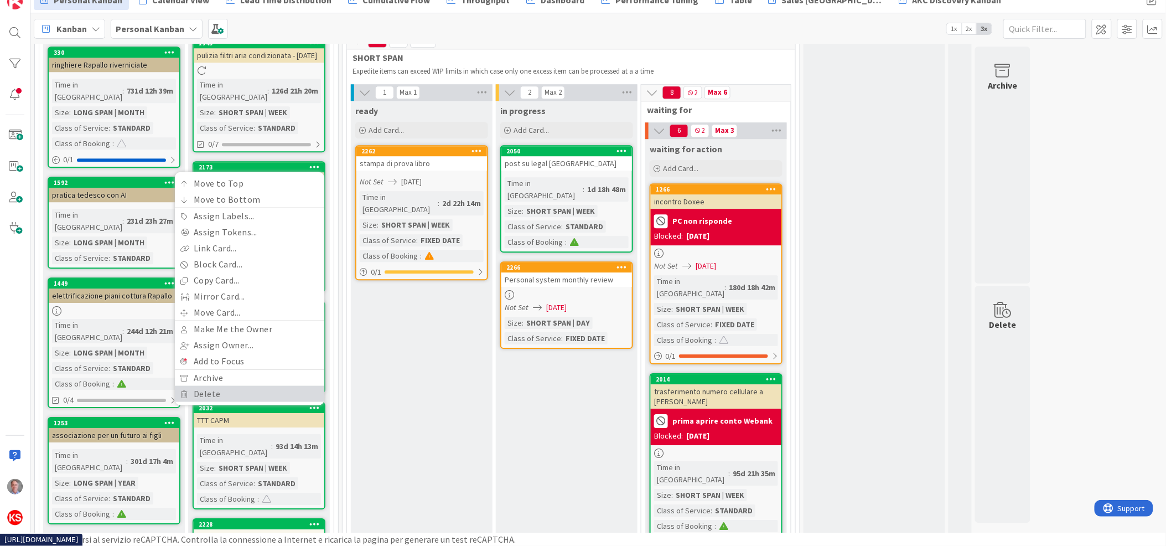
click at [209, 386] on link "Delete" at bounding box center [249, 394] width 149 height 16
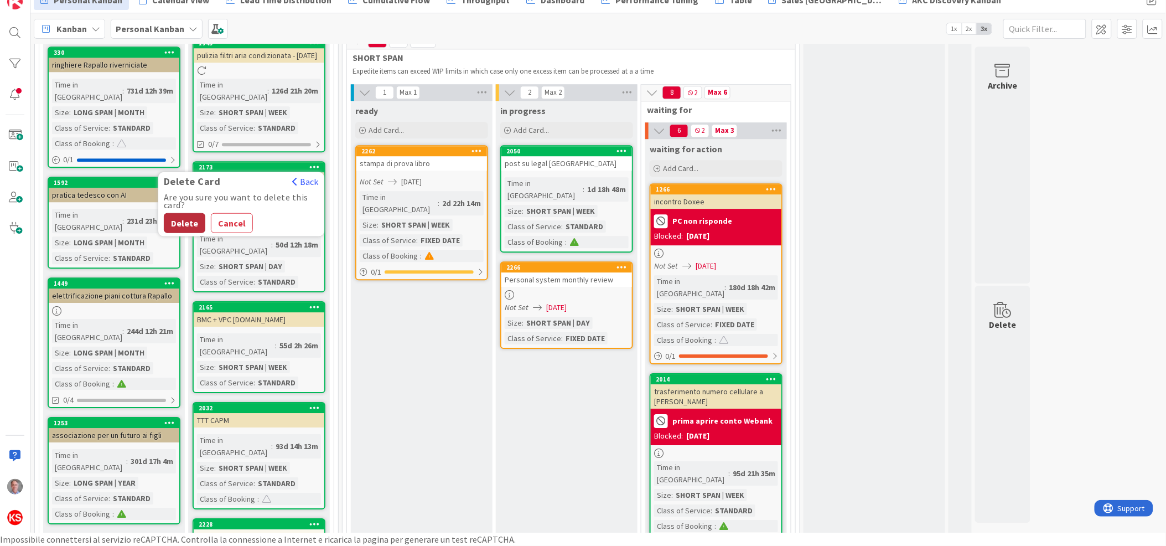
click at [185, 213] on button "Delete" at bounding box center [185, 223] width 42 height 20
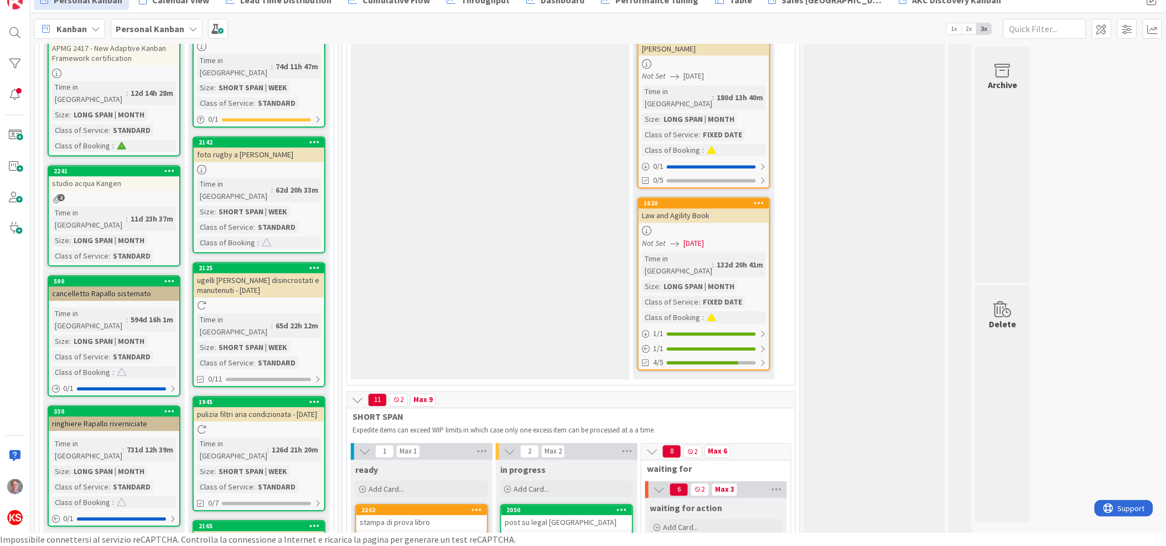
scroll to position [800, 0]
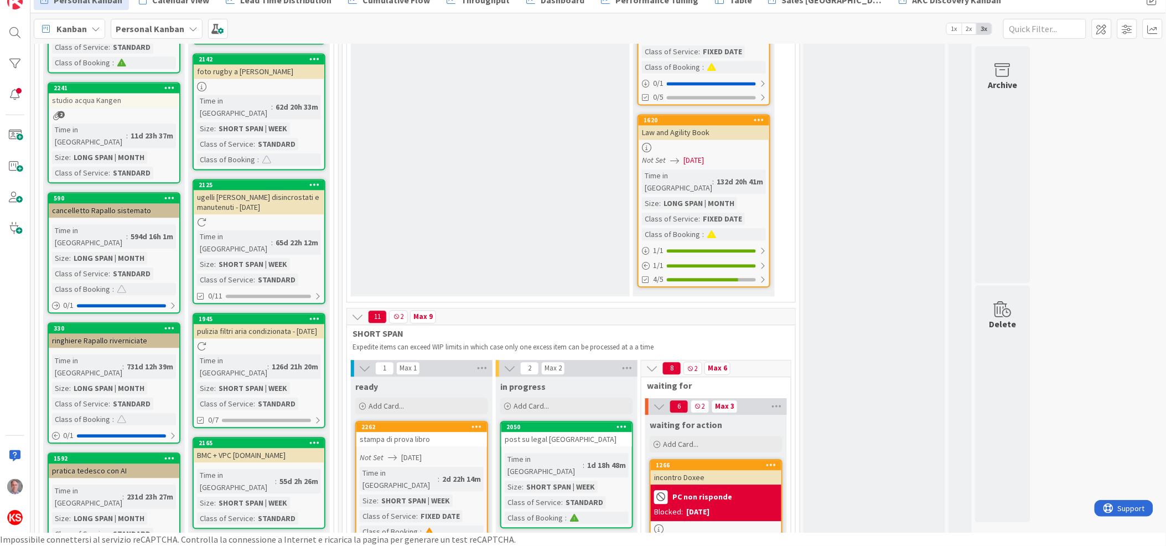
click at [311, 315] on icon at bounding box center [314, 319] width 11 height 8
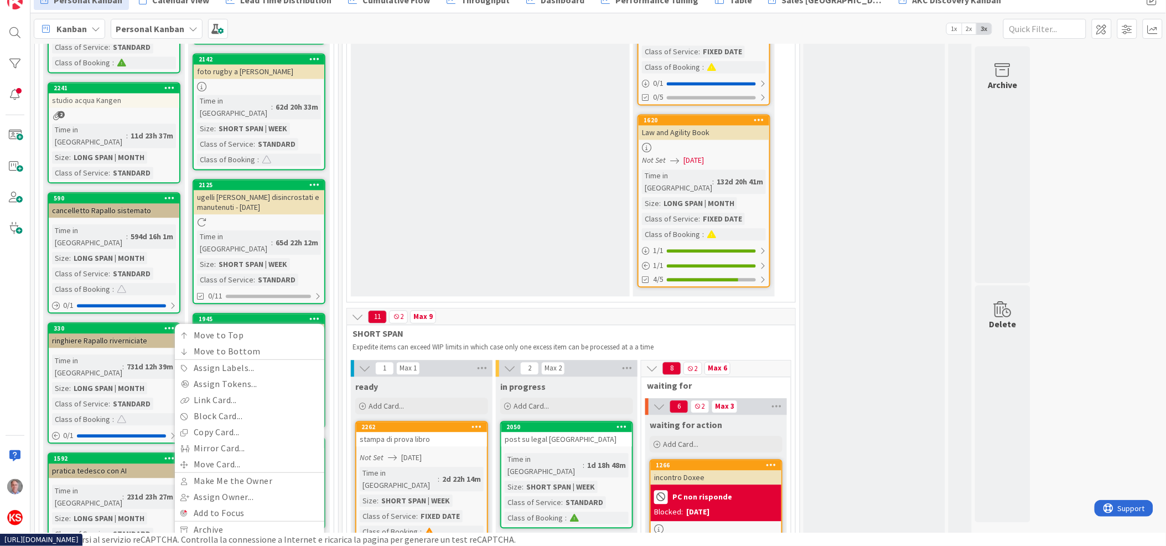
click at [201, 538] on link "Delete" at bounding box center [249, 546] width 149 height 16
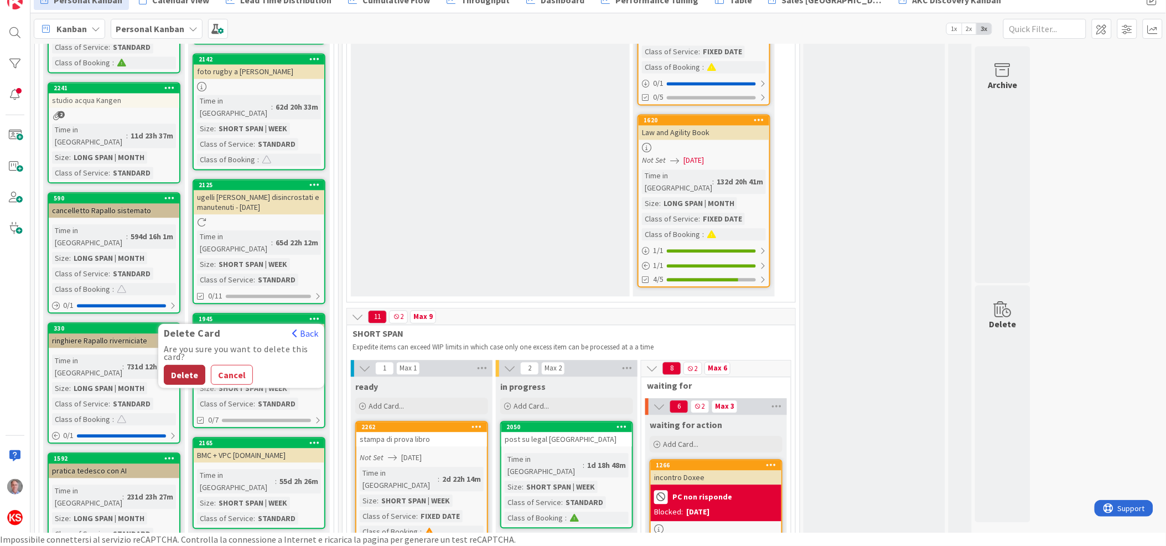
click at [191, 365] on button "Delete" at bounding box center [185, 375] width 42 height 20
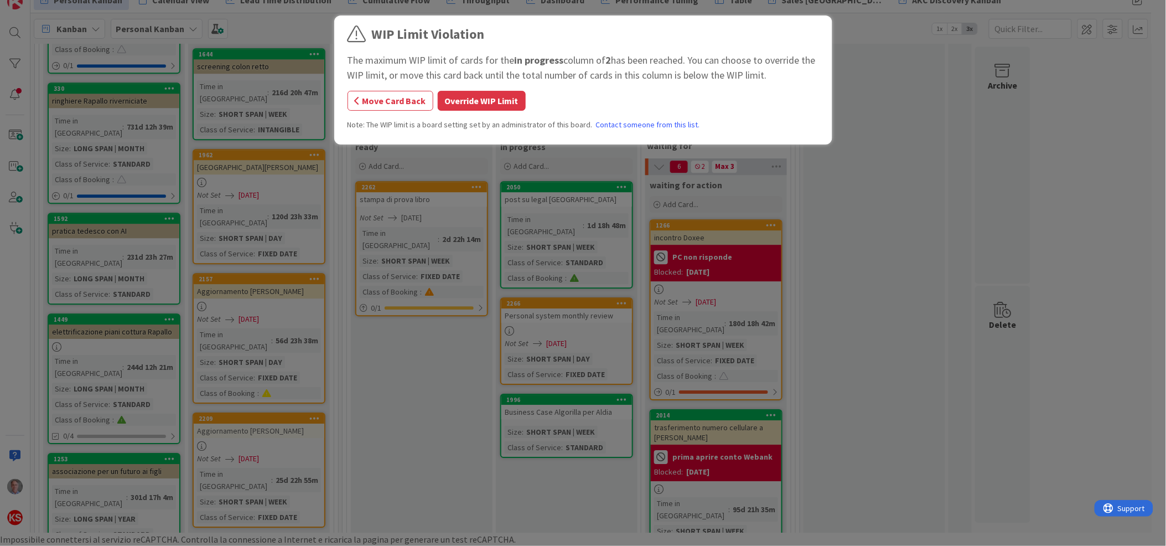
scroll to position [1043, 0]
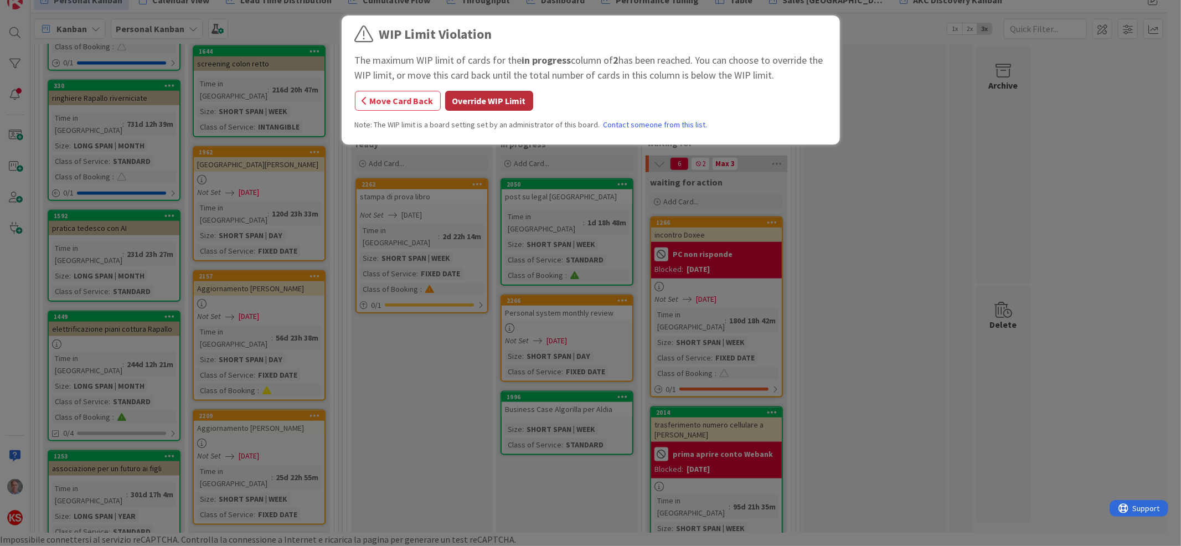
click at [514, 98] on button "Override WIP Limit" at bounding box center [489, 101] width 88 height 20
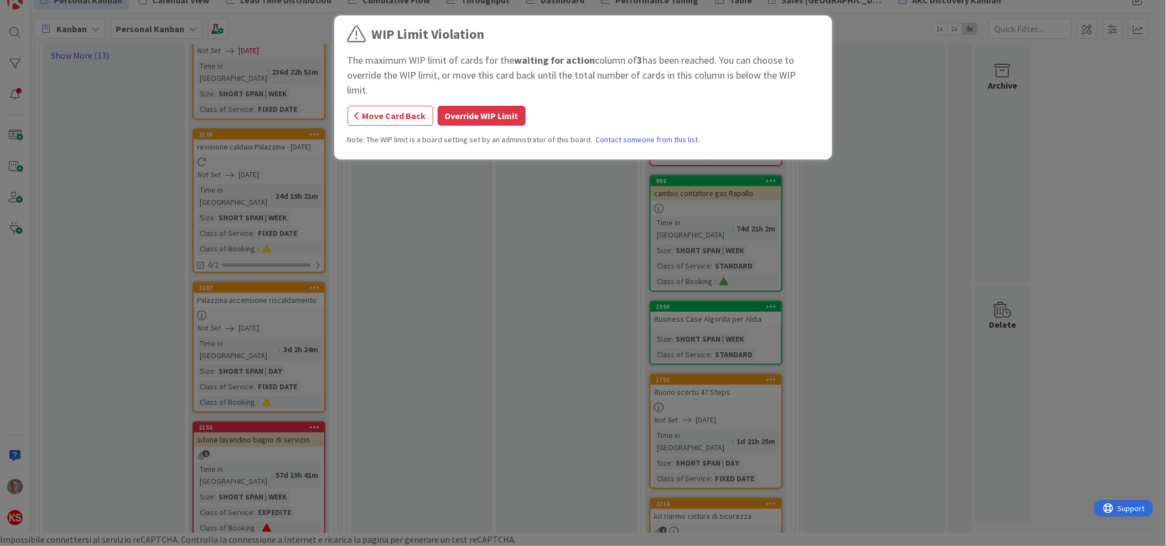
scroll to position [1562, 0]
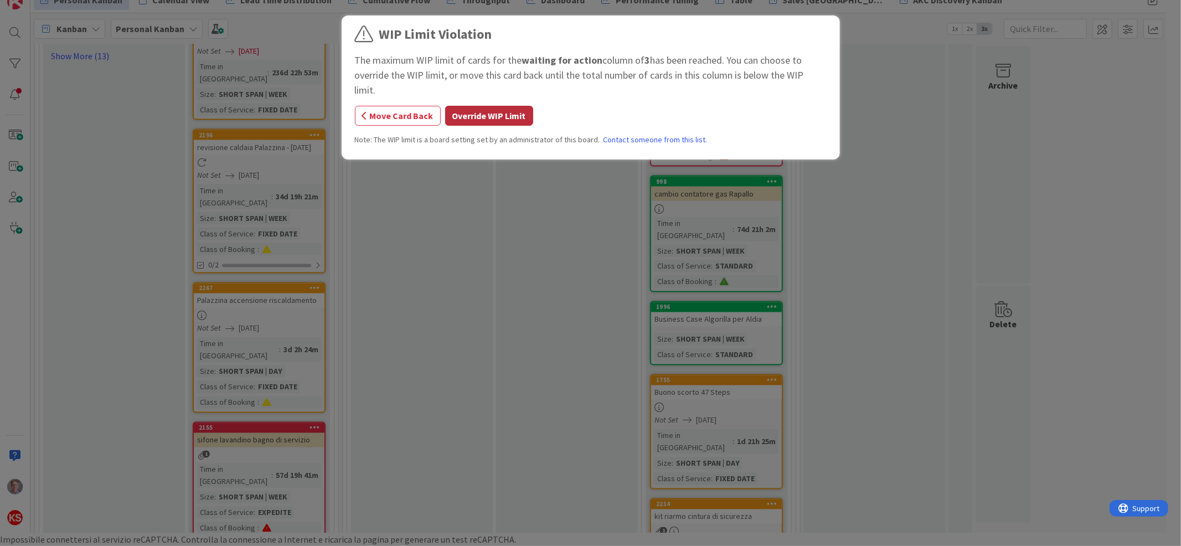
click at [469, 106] on button "Override WIP Limit" at bounding box center [489, 116] width 88 height 20
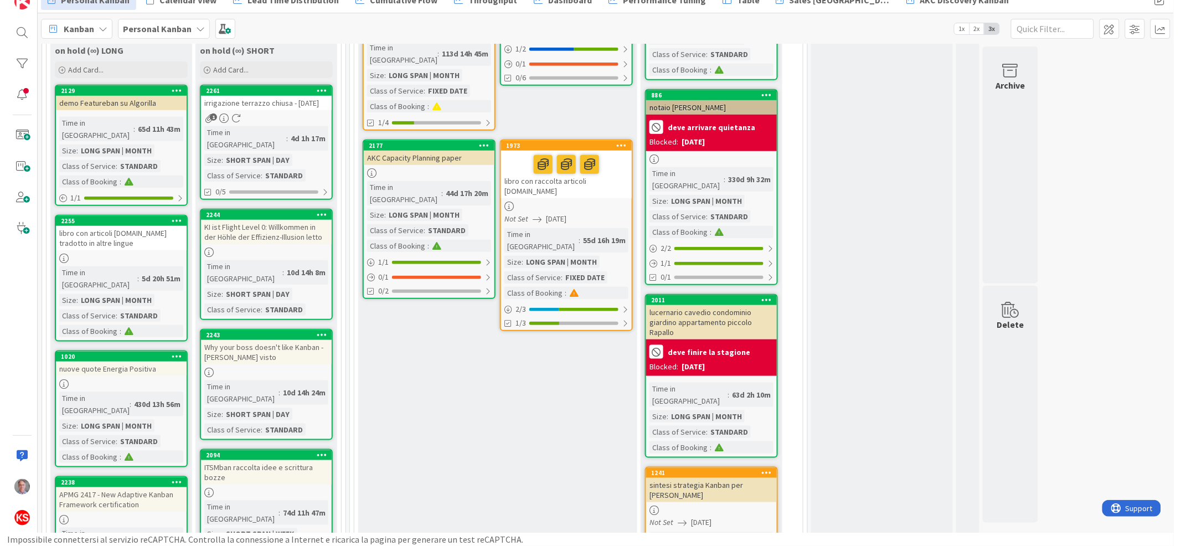
scroll to position [303, 0]
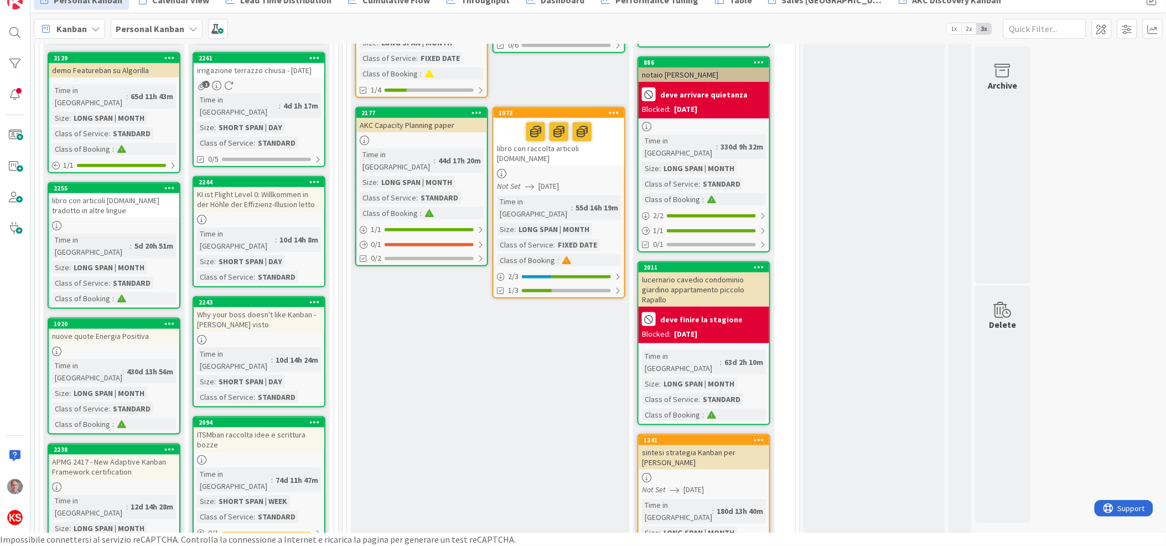
click at [294, 195] on div "KI ist Flight Level 0: Willkommen in der Höhle der Effizienz-Illusion letto" at bounding box center [259, 199] width 131 height 24
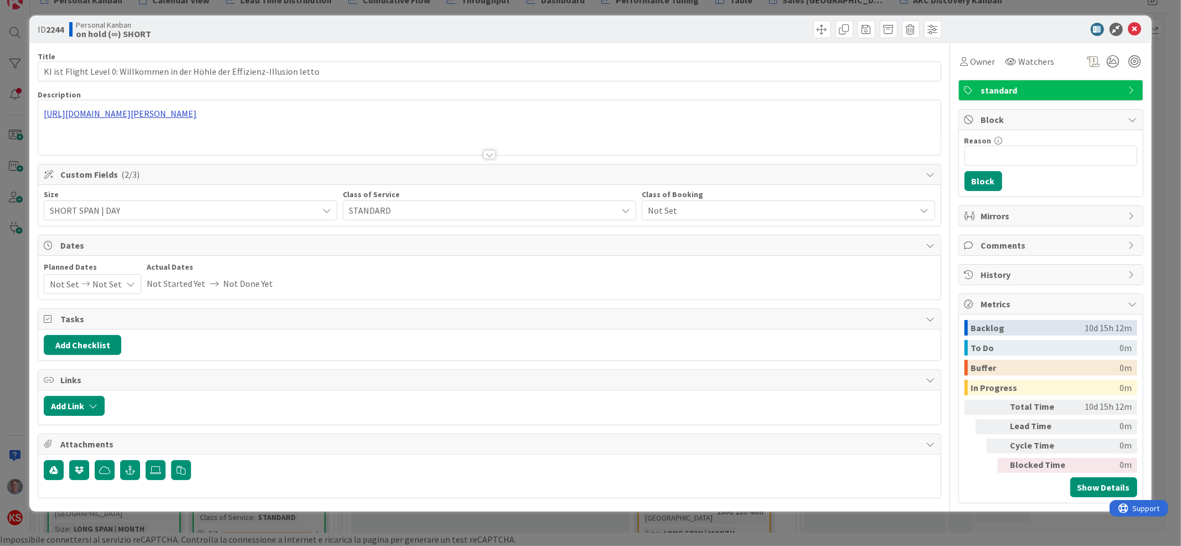
click at [359, 115] on div "[URL][DOMAIN_NAME][PERSON_NAME]" at bounding box center [489, 127] width 902 height 55
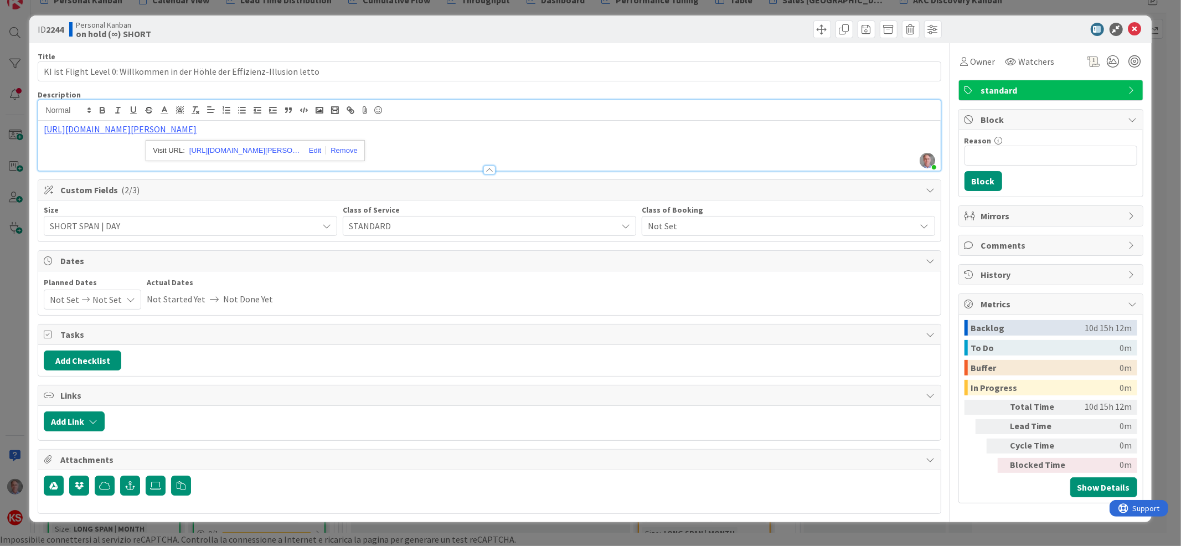
click at [532, 145] on div "[URL][DOMAIN_NAME][PERSON_NAME]" at bounding box center [489, 146] width 902 height 50
click at [1136, 29] on icon at bounding box center [1134, 29] width 13 height 13
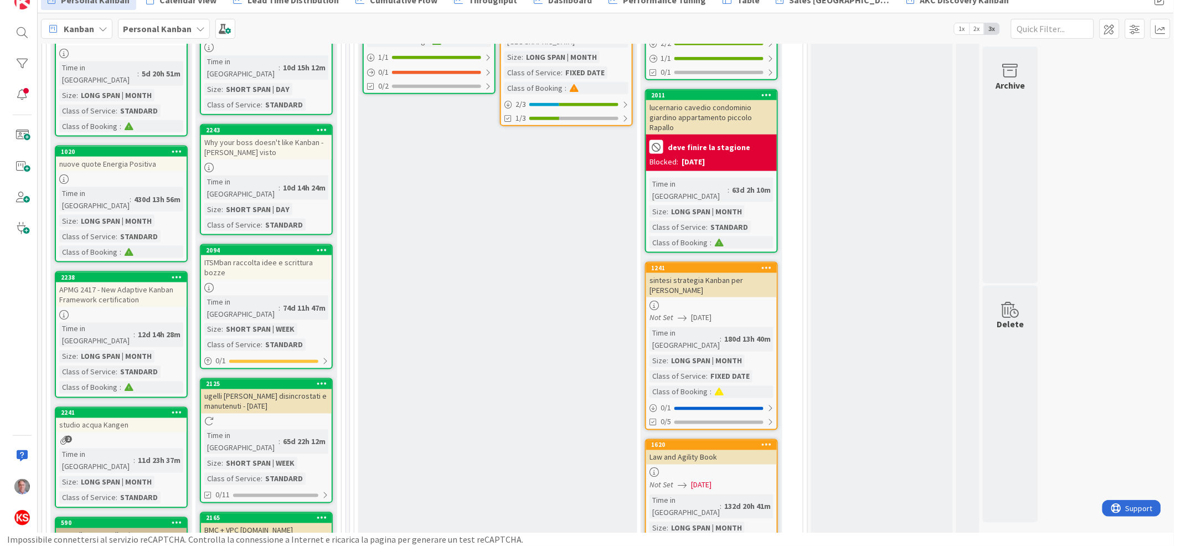
scroll to position [442, 0]
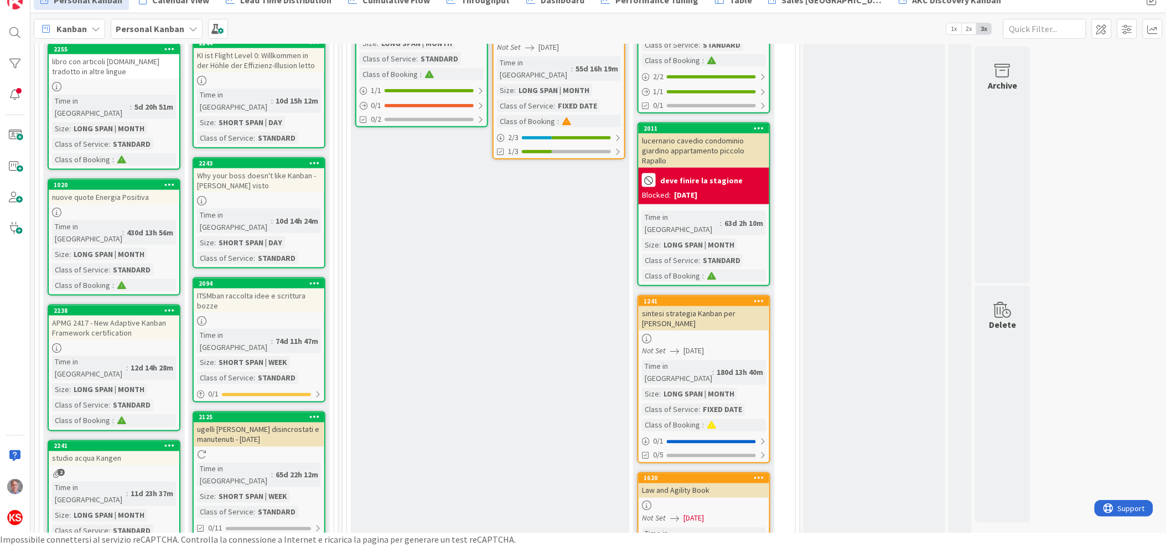
click at [305, 417] on div "2125 [PERSON_NAME] disincrostati e manutenuti - [DATE] Time in [GEOGRAPHIC_DATA…" at bounding box center [259, 473] width 133 height 125
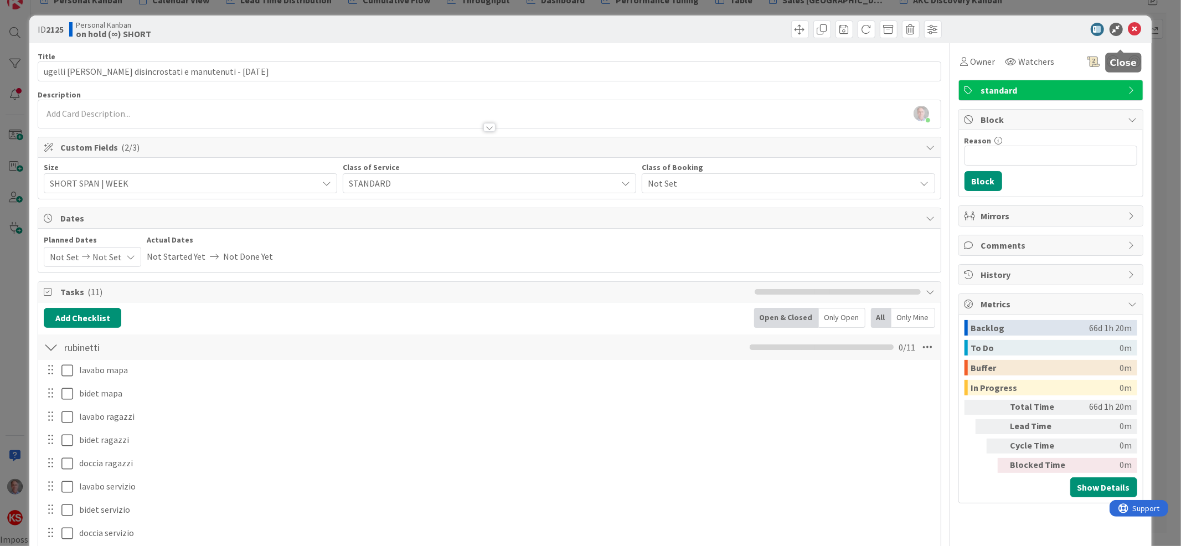
click at [1128, 30] on icon at bounding box center [1134, 29] width 13 height 13
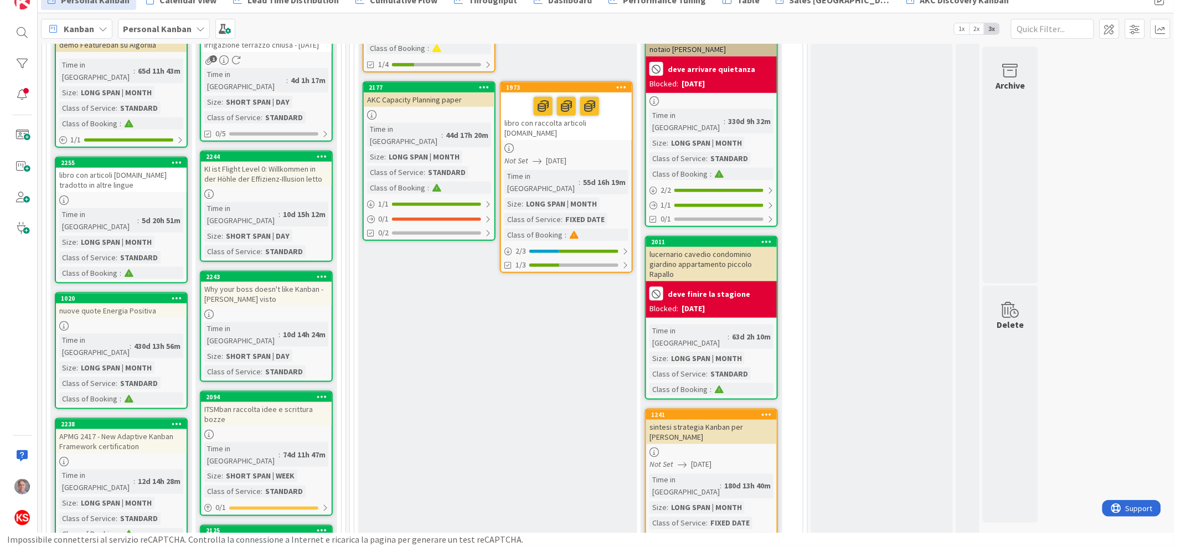
scroll to position [361, 0]
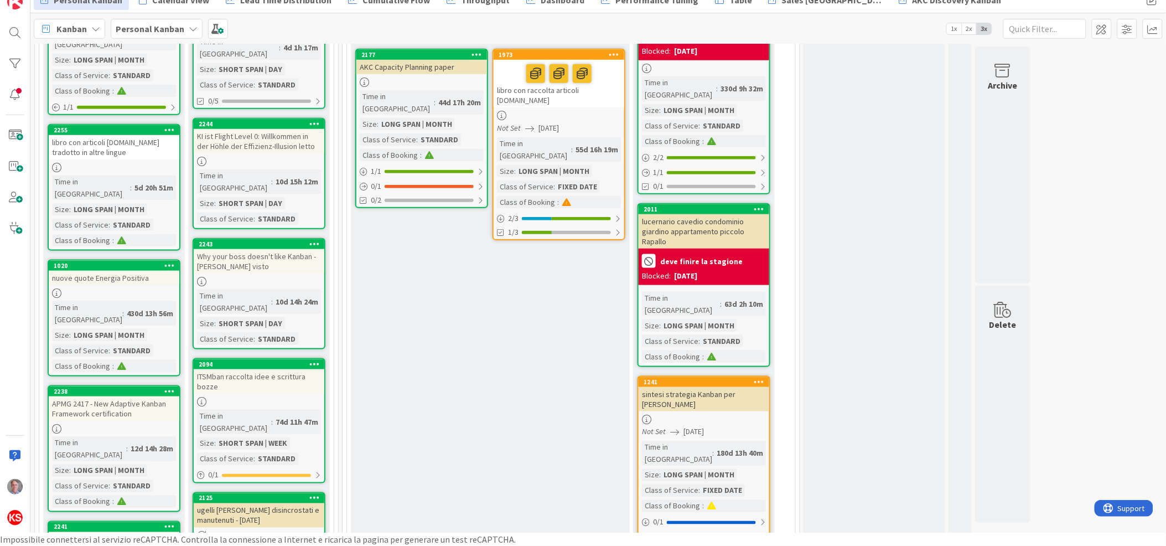
click at [118, 288] on div at bounding box center [114, 292] width 131 height 9
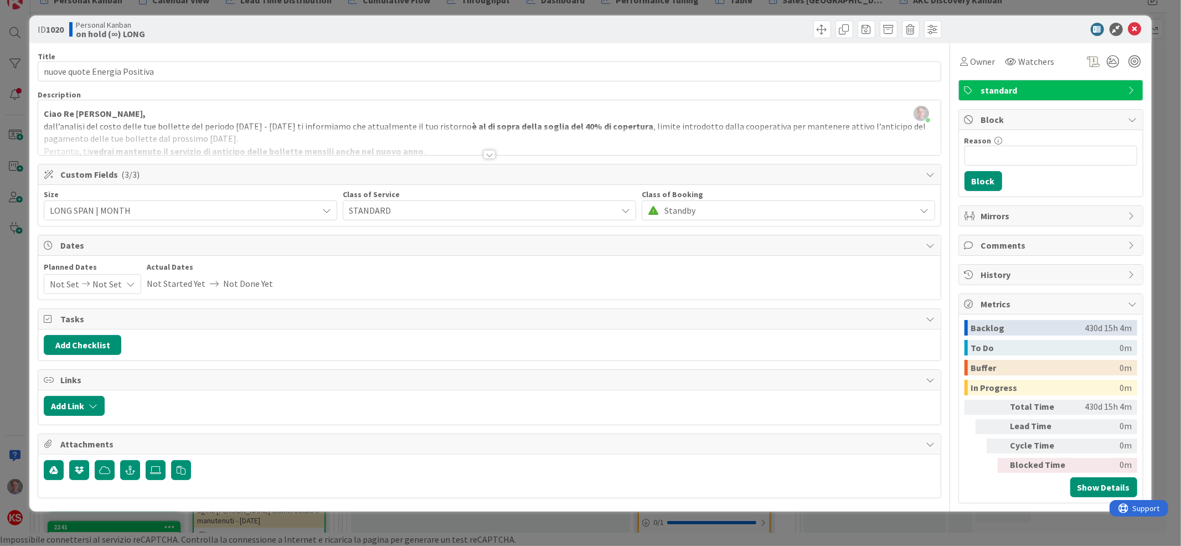
click at [489, 154] on div at bounding box center [489, 154] width 12 height 9
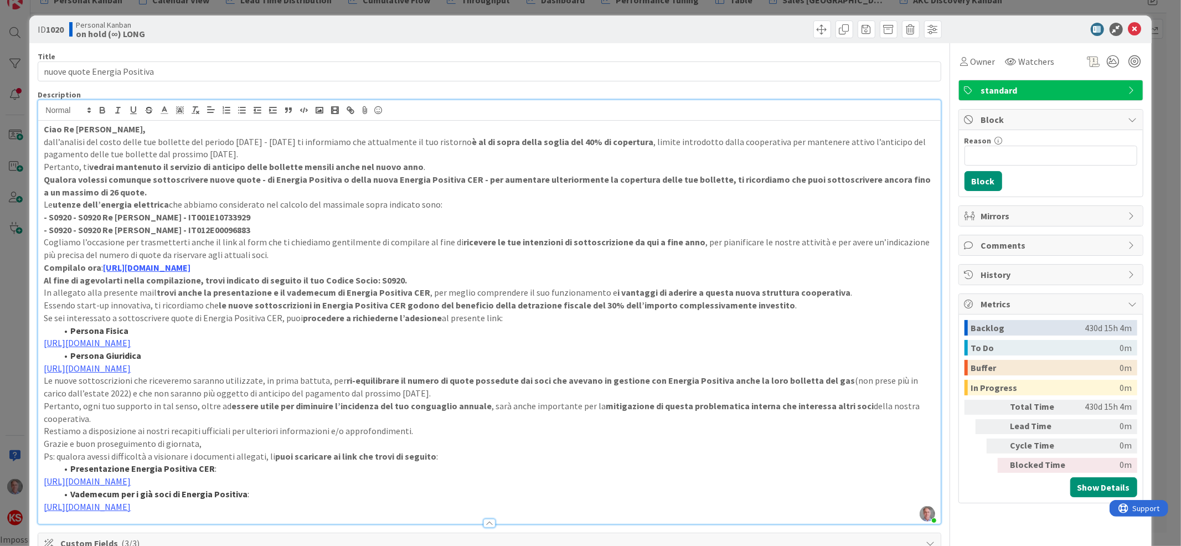
click at [44, 128] on strong "Ciao Re [PERSON_NAME]," at bounding box center [95, 128] width 102 height 11
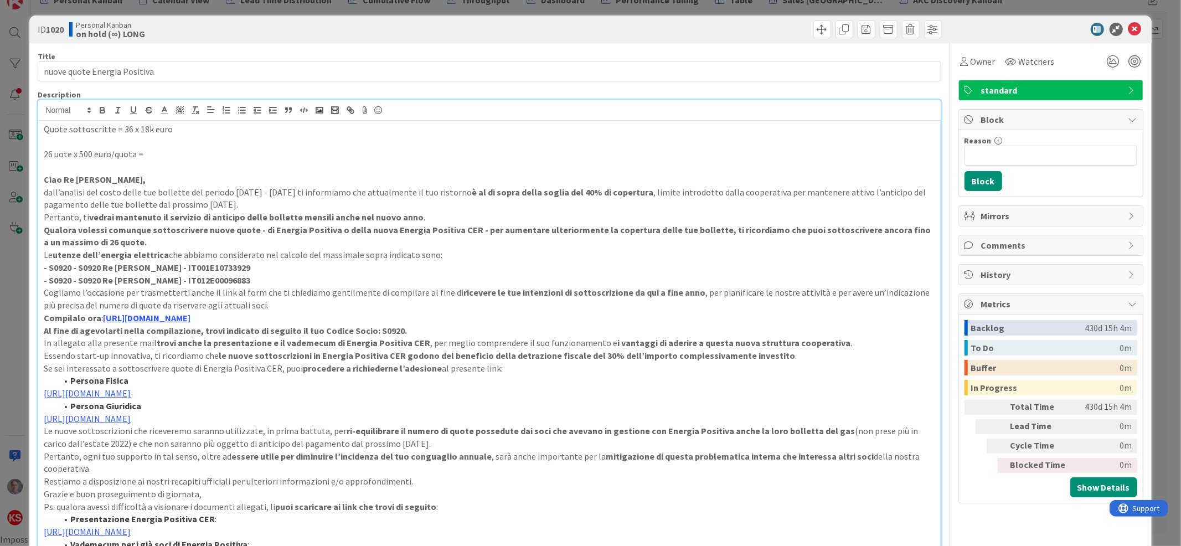
click at [55, 156] on p "26 uote x 500 euro/quota =" at bounding box center [489, 154] width 891 height 13
click at [167, 150] on p "26 quote x 500 euro/quota =" at bounding box center [489, 154] width 891 height 13
click at [191, 152] on p "26 quote x 500 euro/quota = 13.000" at bounding box center [489, 154] width 891 height 13
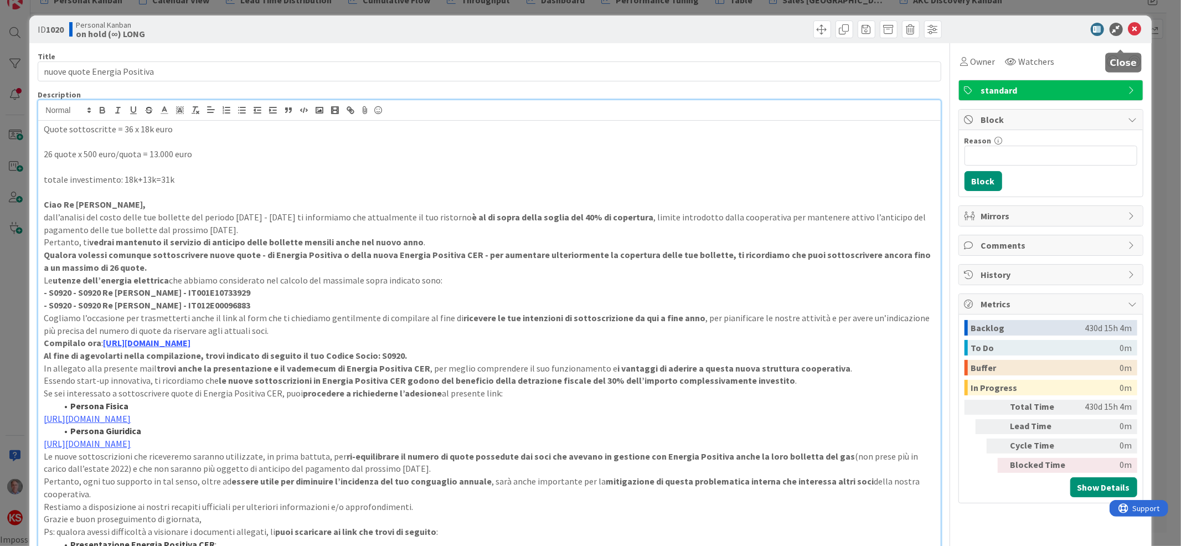
click at [1128, 29] on icon at bounding box center [1134, 29] width 13 height 13
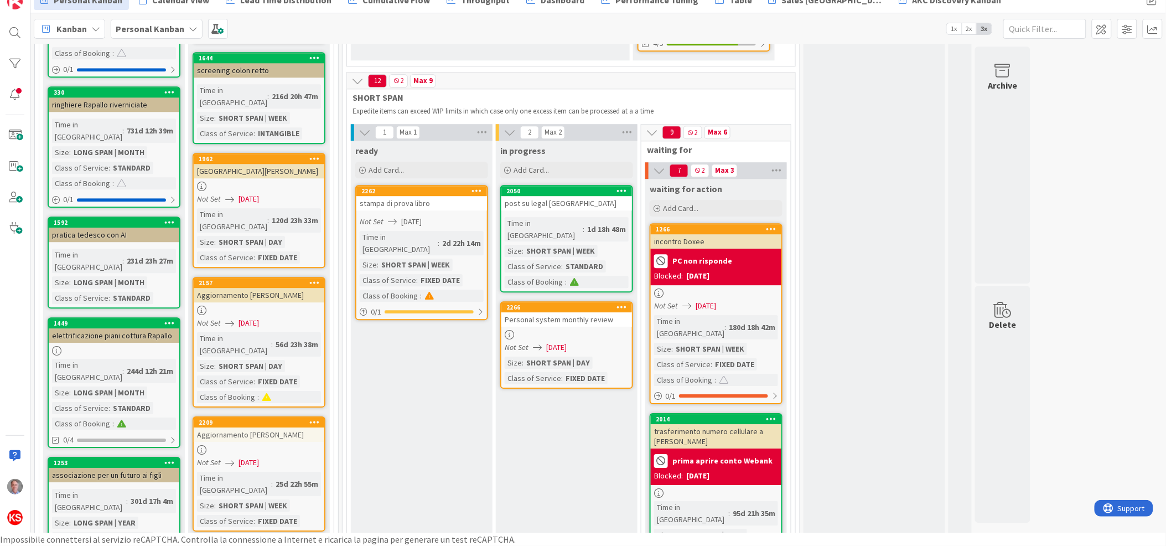
scroll to position [1020, 0]
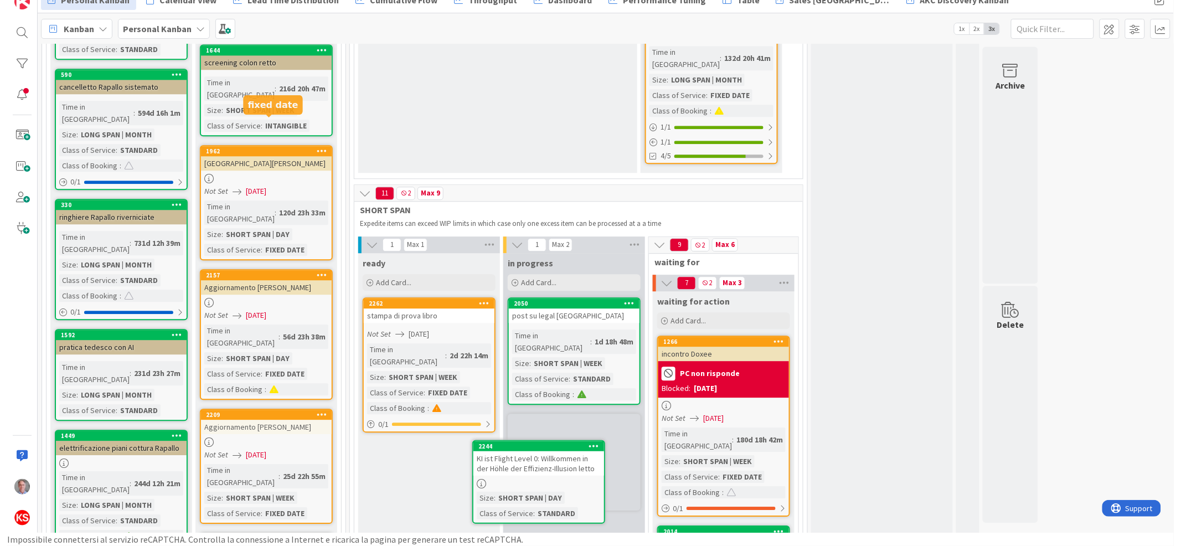
scroll to position [928, 0]
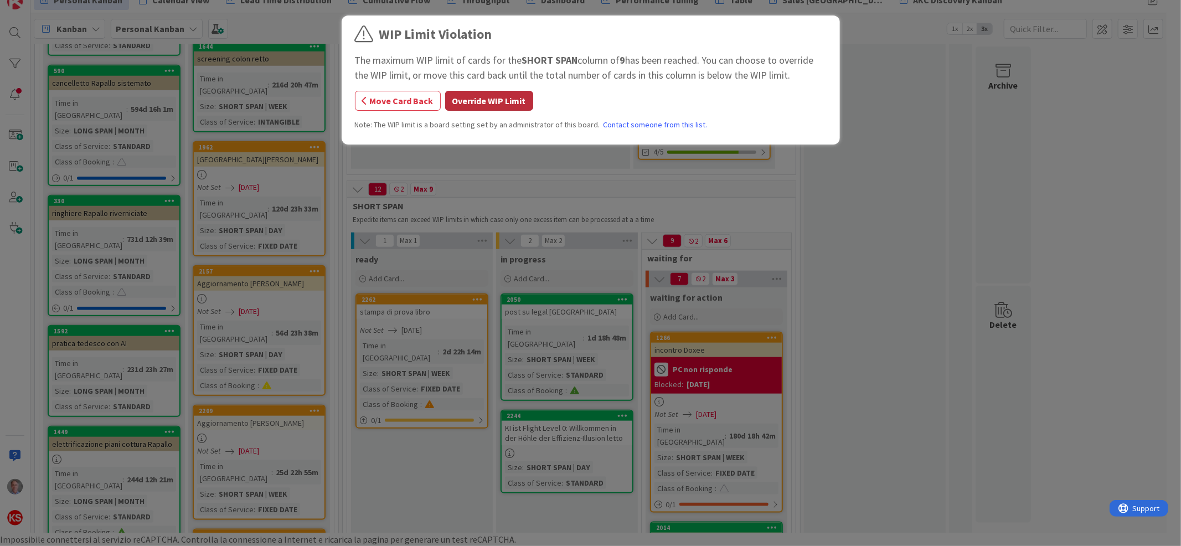
click at [499, 101] on button "Override WIP Limit" at bounding box center [489, 101] width 88 height 20
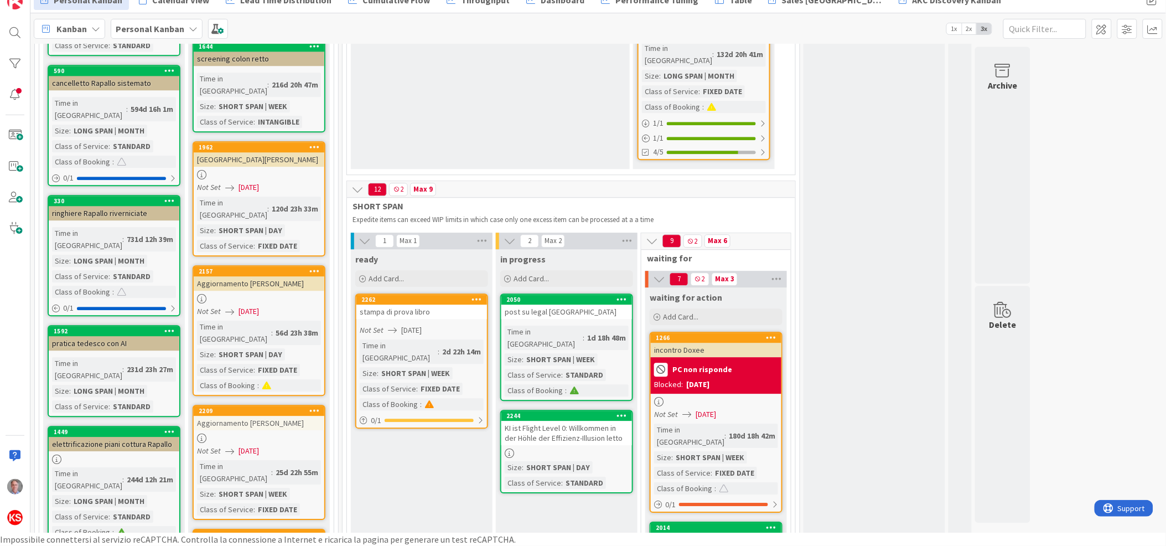
click at [574, 421] on div "KI ist Flight Level 0: Willkommen in der Höhle der Effizienz-Illusion letto" at bounding box center [566, 433] width 131 height 24
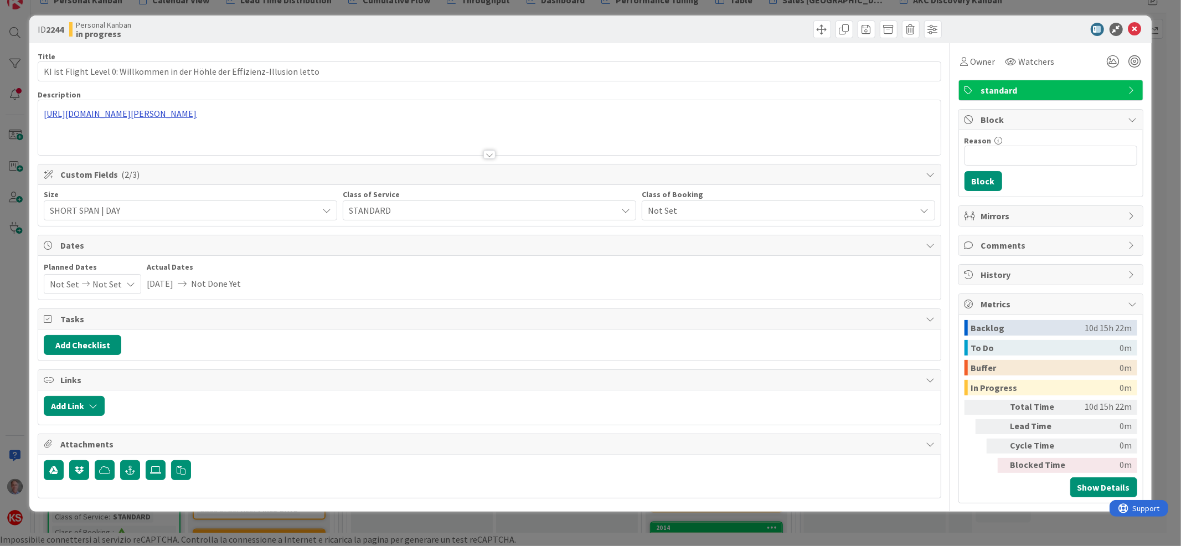
click at [384, 114] on div "[URL][DOMAIN_NAME][PERSON_NAME]" at bounding box center [489, 127] width 902 height 55
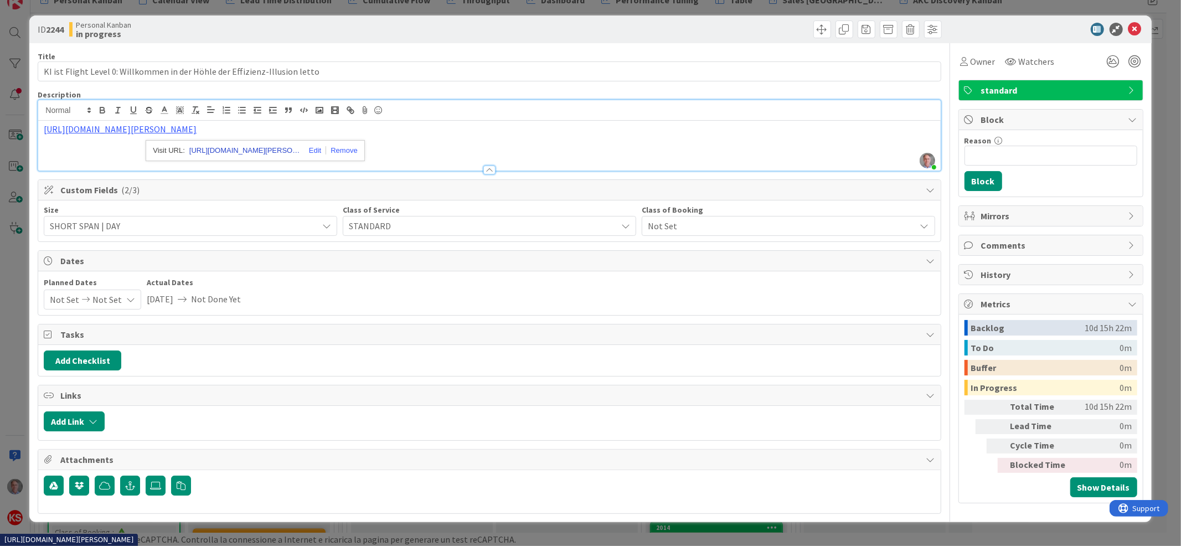
click at [256, 143] on link "[URL][DOMAIN_NAME][PERSON_NAME]" at bounding box center [244, 150] width 111 height 14
